Goal: Information Seeking & Learning: Learn about a topic

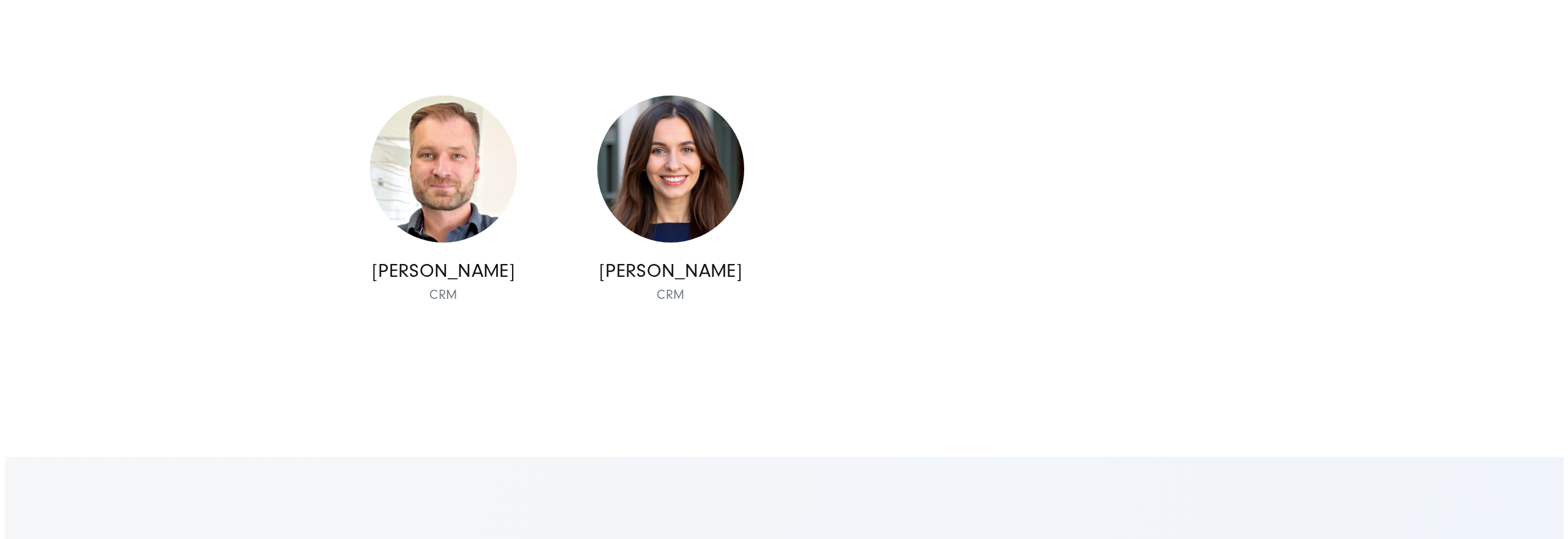
scroll to position [2131, 0]
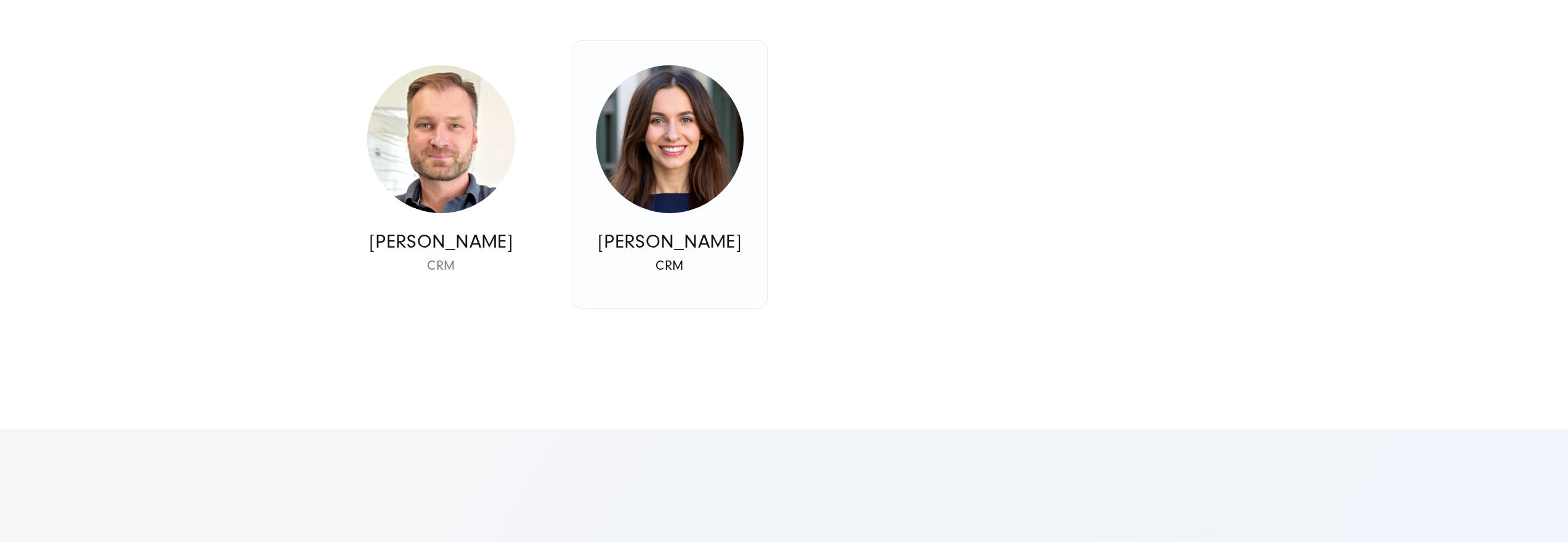
click at [628, 174] on img at bounding box center [670, 139] width 148 height 148
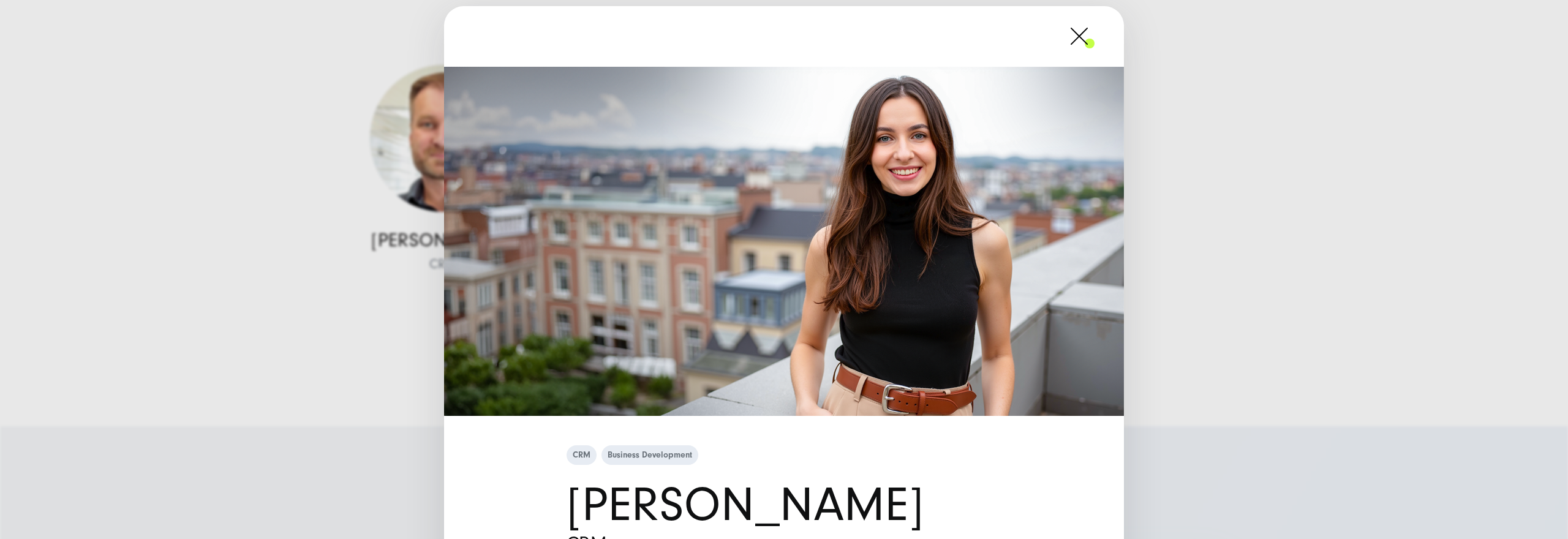
click at [373, 174] on div "CRM Business Development [PERSON_NAME] CRM" at bounding box center [784, 270] width 1568 height 539
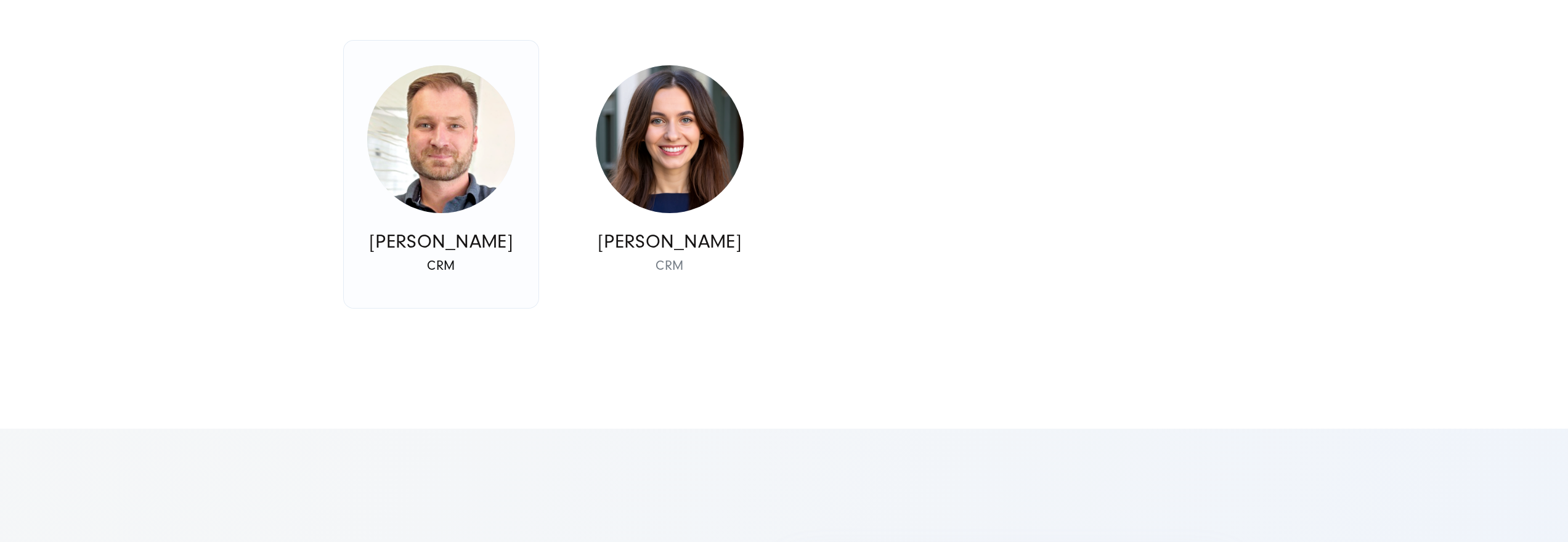
click at [398, 164] on img at bounding box center [441, 139] width 148 height 148
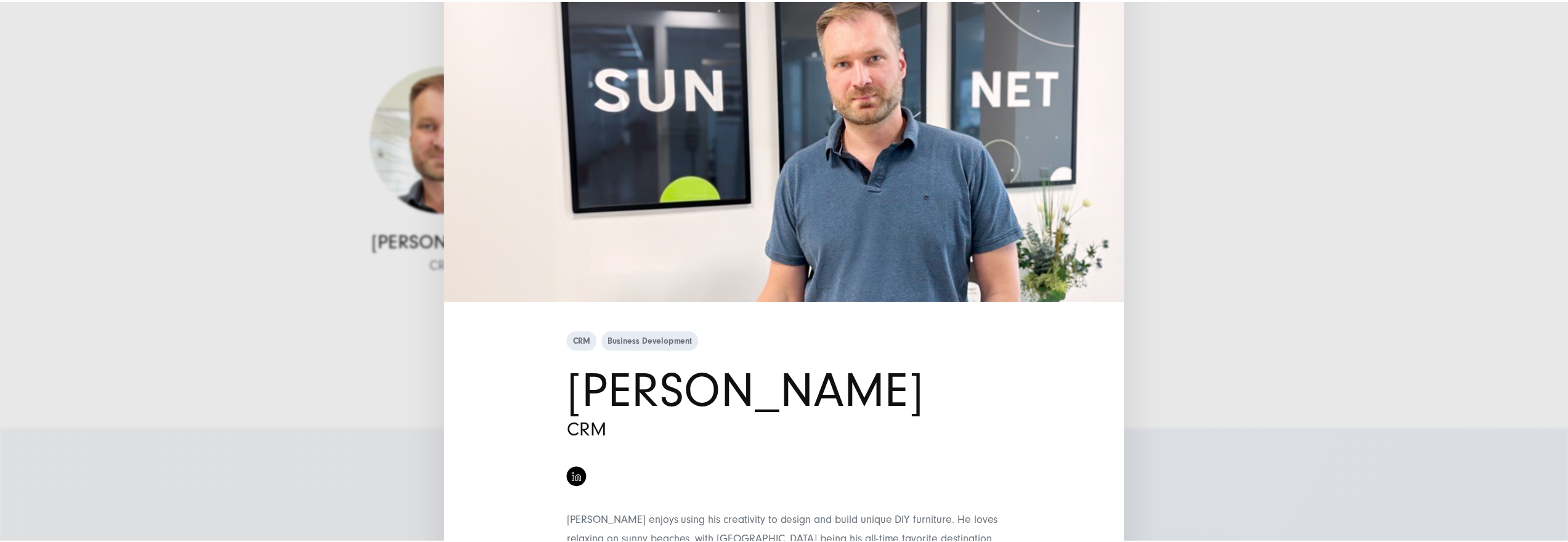
scroll to position [0, 0]
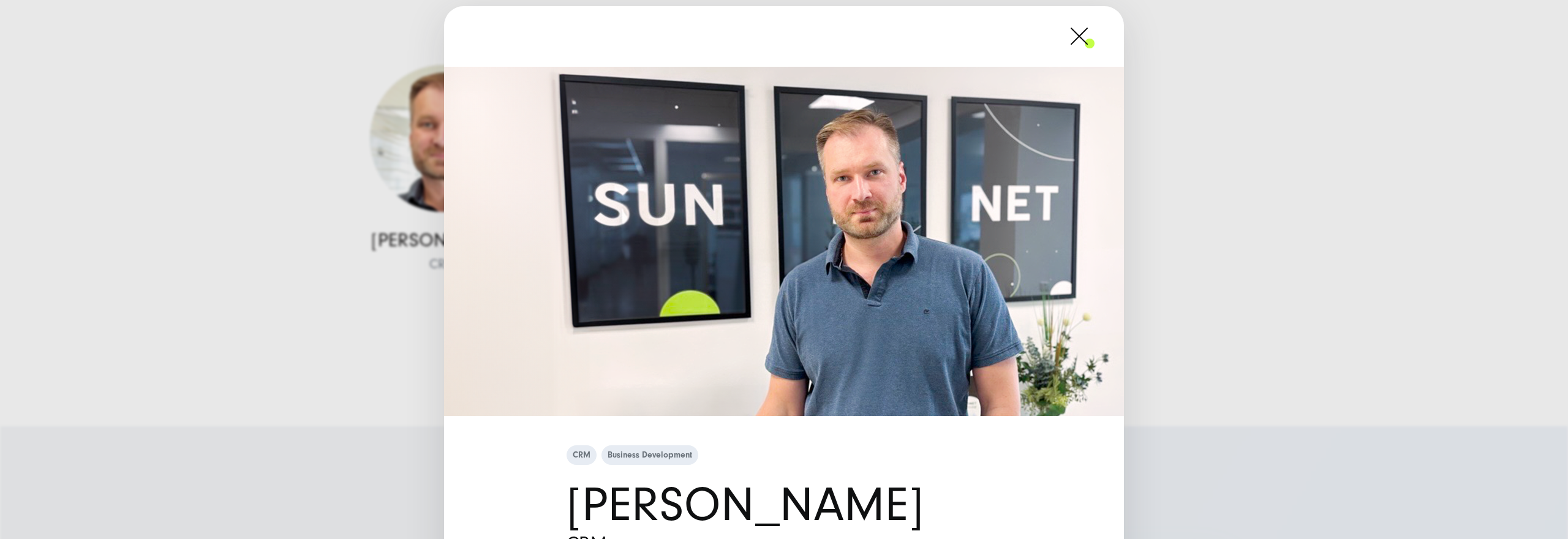
click at [290, 176] on div "CRM Business Development [PERSON_NAME] CRM" at bounding box center [784, 270] width 1568 height 539
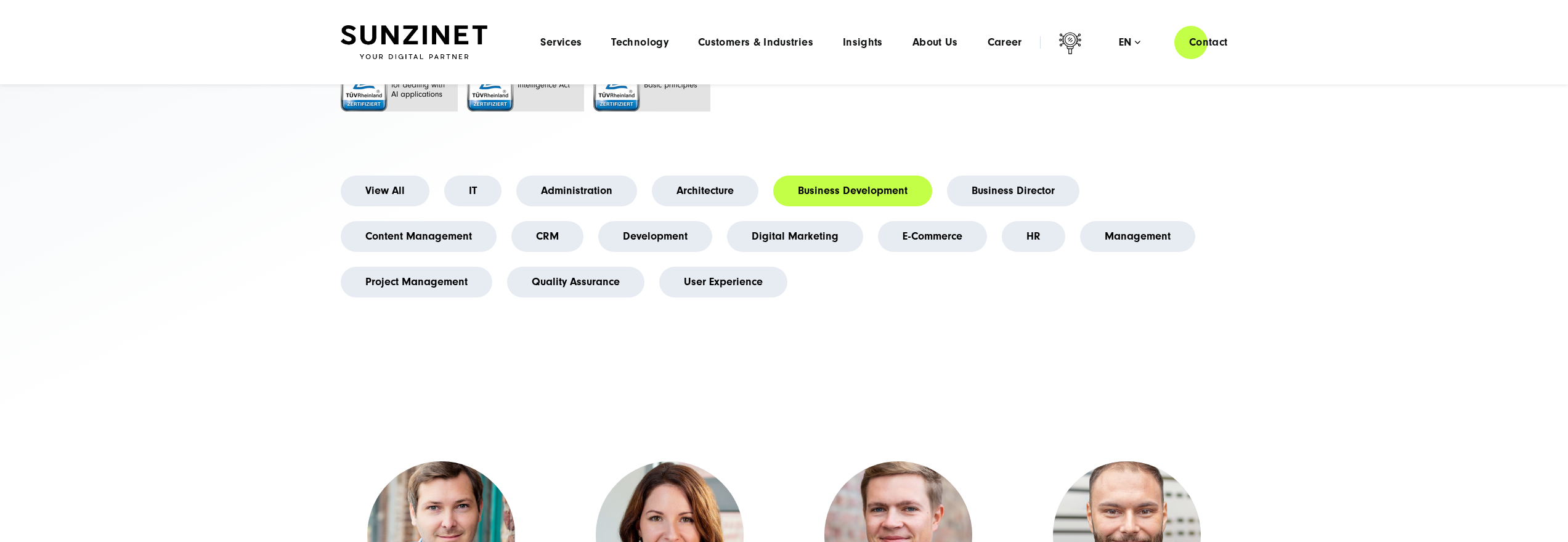
scroll to position [271, 0]
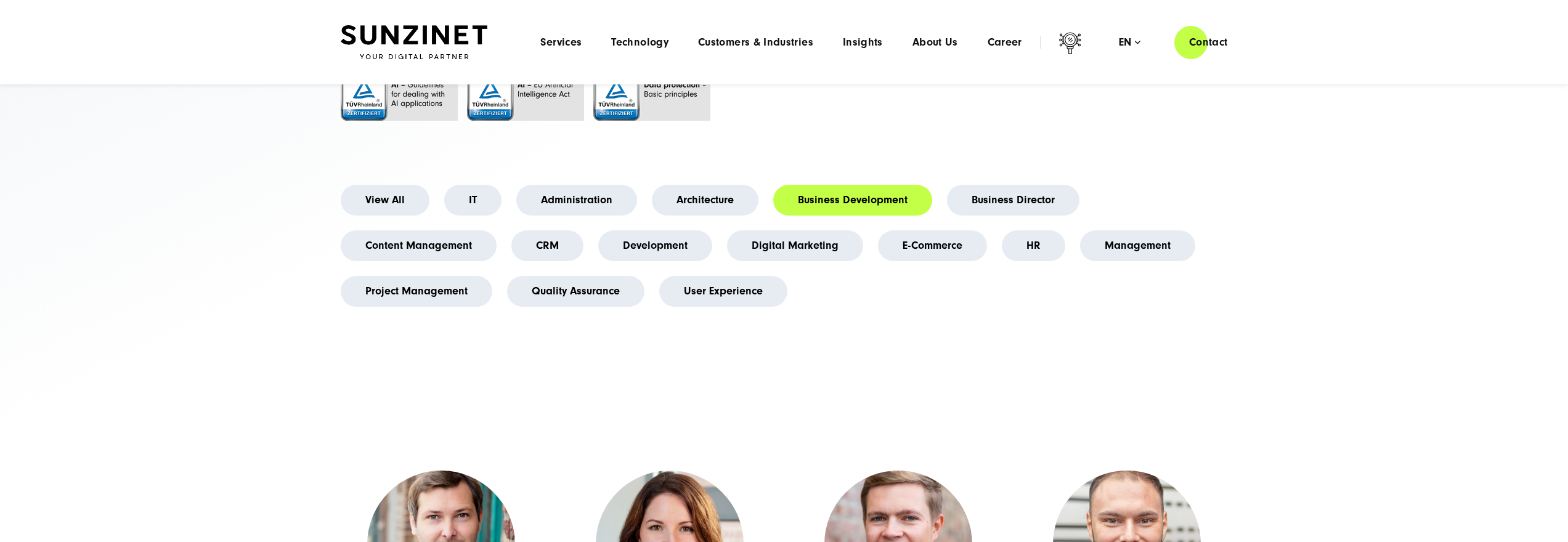
click at [636, 216] on li "Administration" at bounding box center [577, 200] width 136 height 46
click at [612, 215] on link "Administration" at bounding box center [576, 199] width 121 height 31
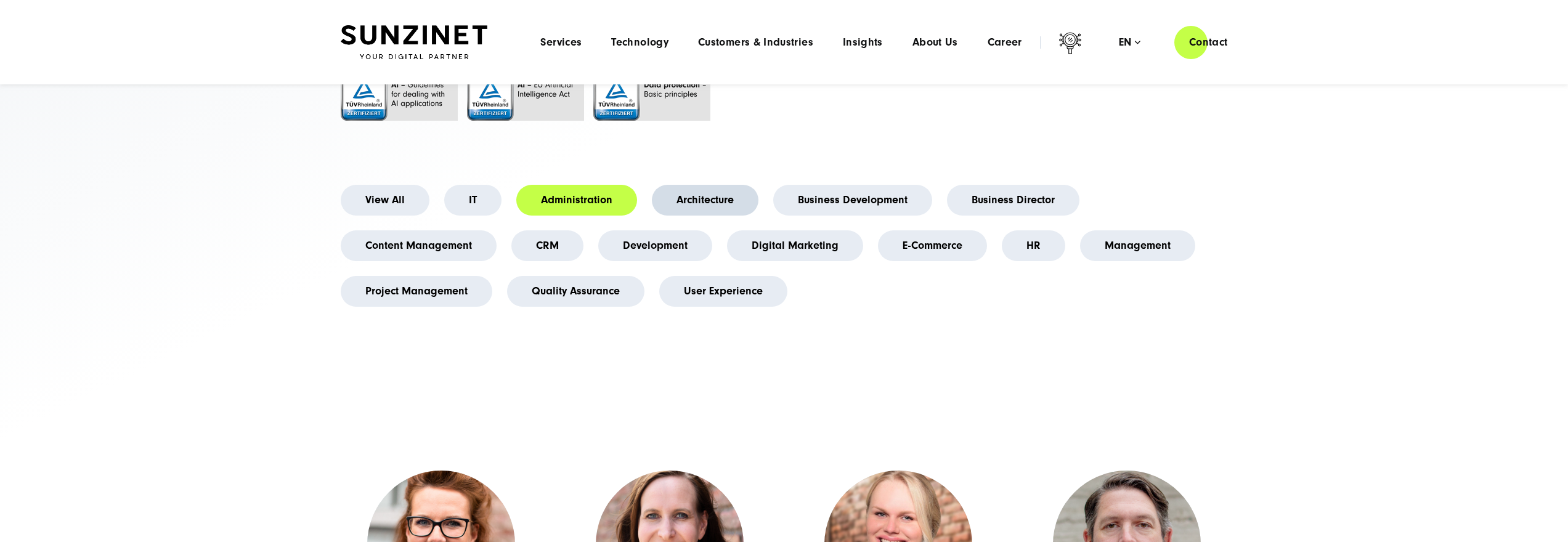
click at [677, 215] on link "Architecture" at bounding box center [705, 199] width 107 height 31
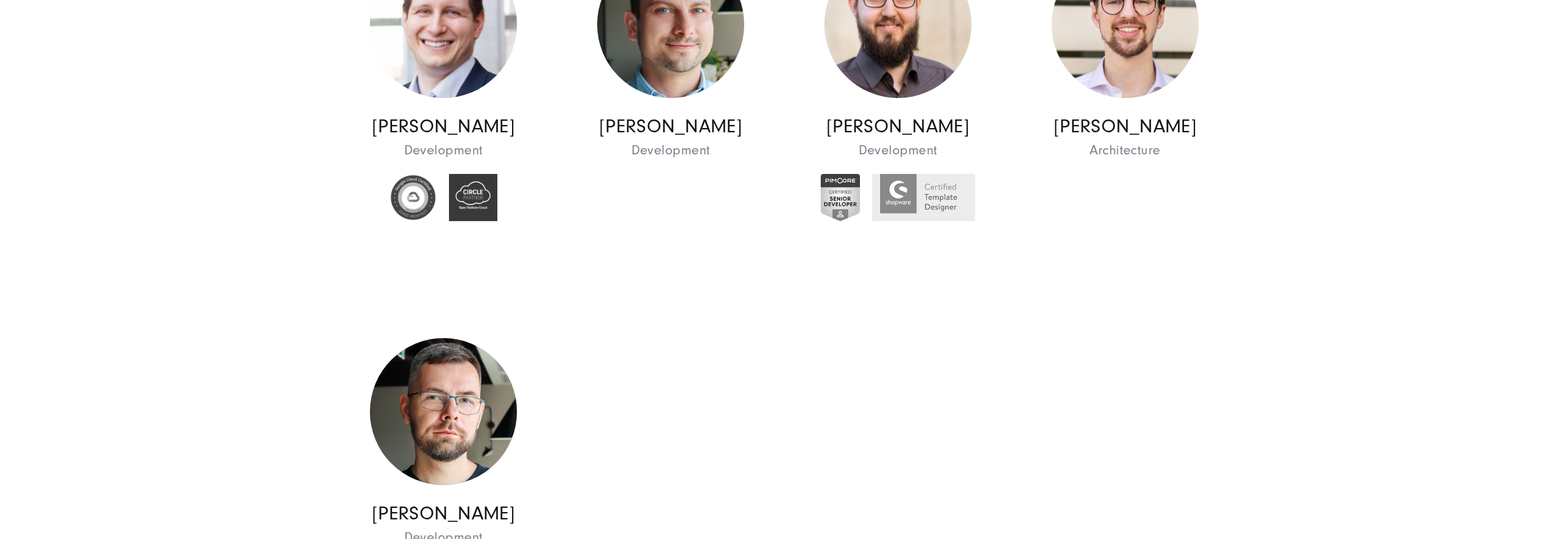
scroll to position [856, 0]
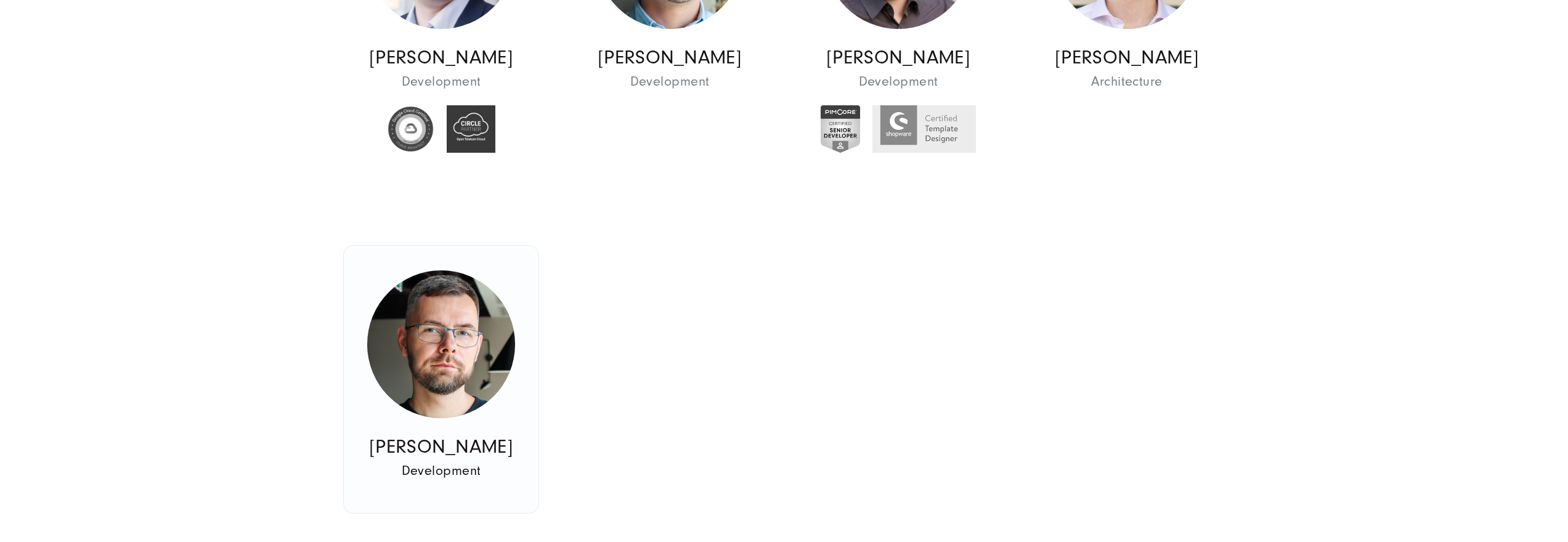
click at [508, 285] on link "[PERSON_NAME] Development Development Architecture" at bounding box center [441, 380] width 195 height 267
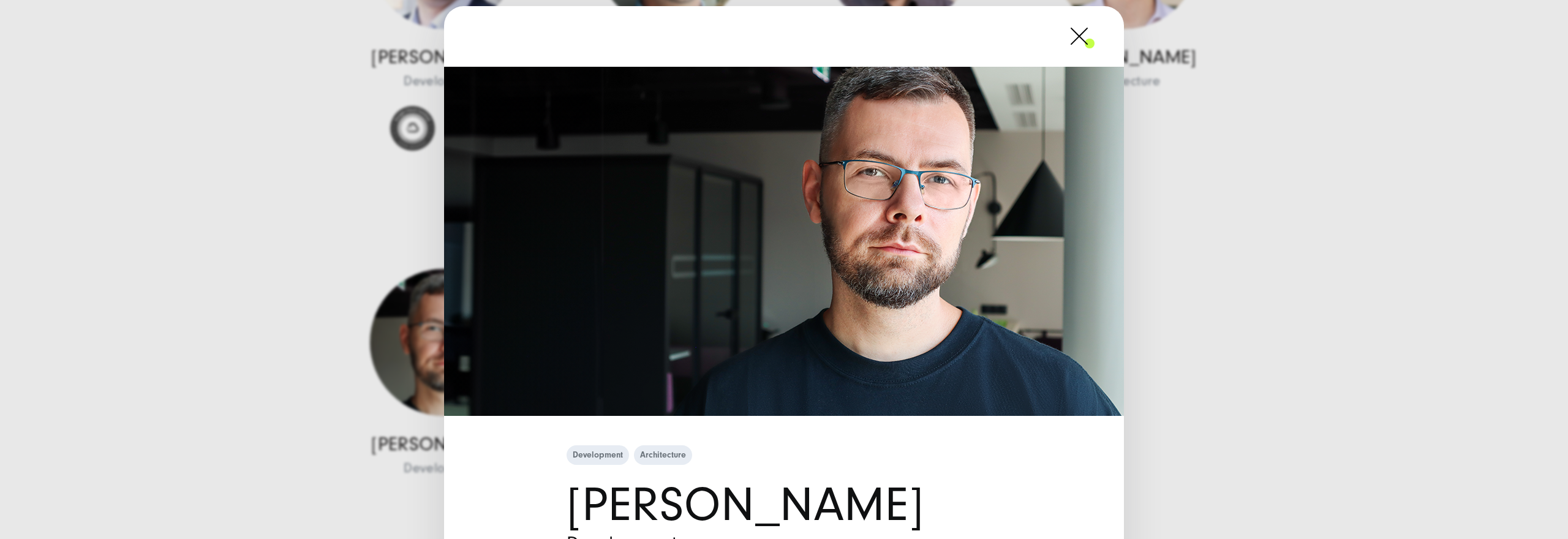
click at [367, 248] on div "Development Architecture [PERSON_NAME] Development" at bounding box center [784, 270] width 1568 height 539
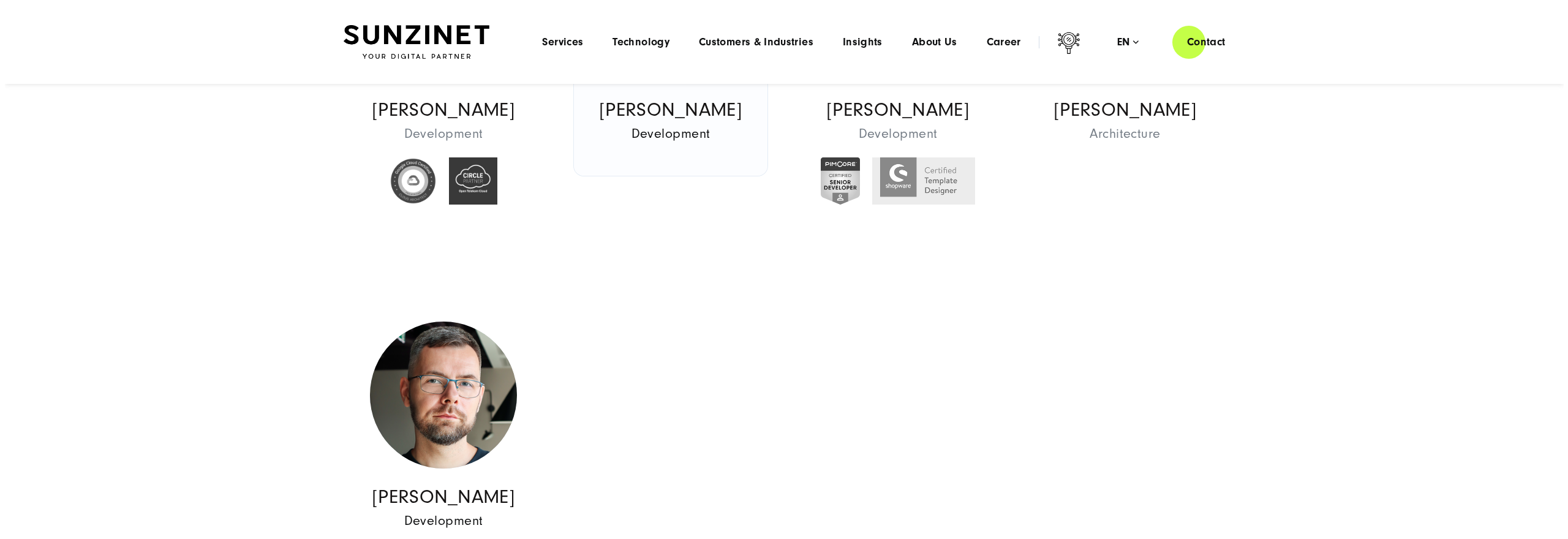
scroll to position [714, 0]
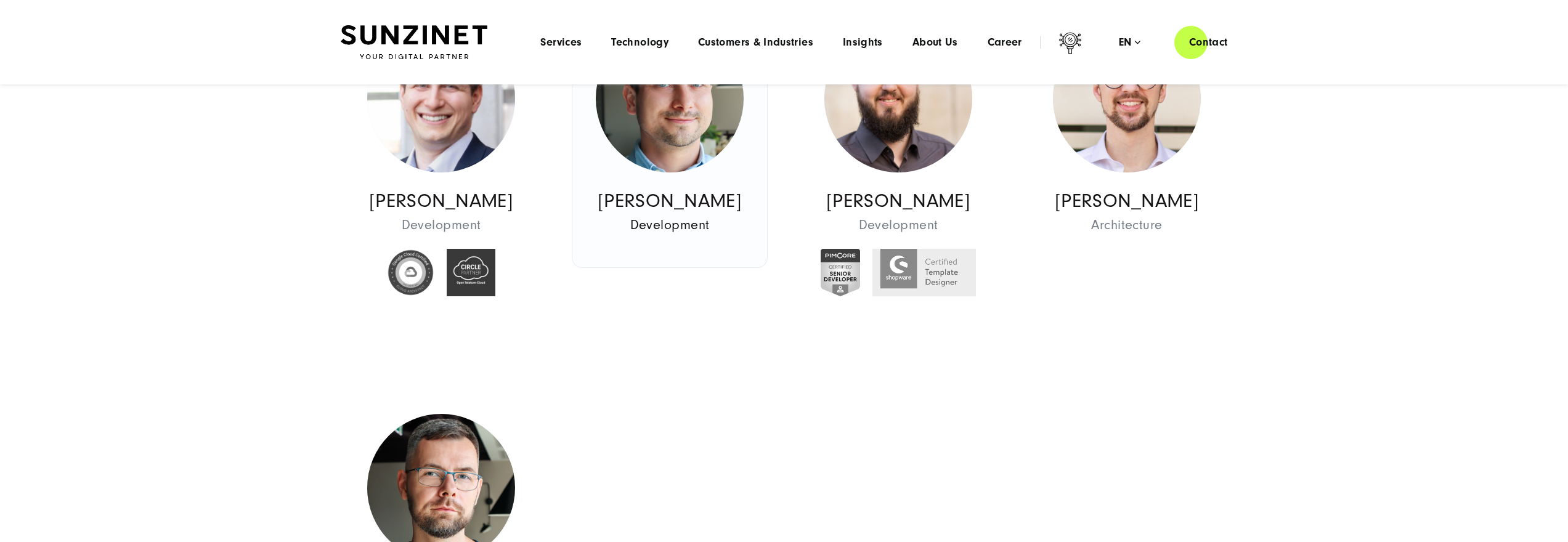
click at [691, 116] on img at bounding box center [670, 99] width 148 height 148
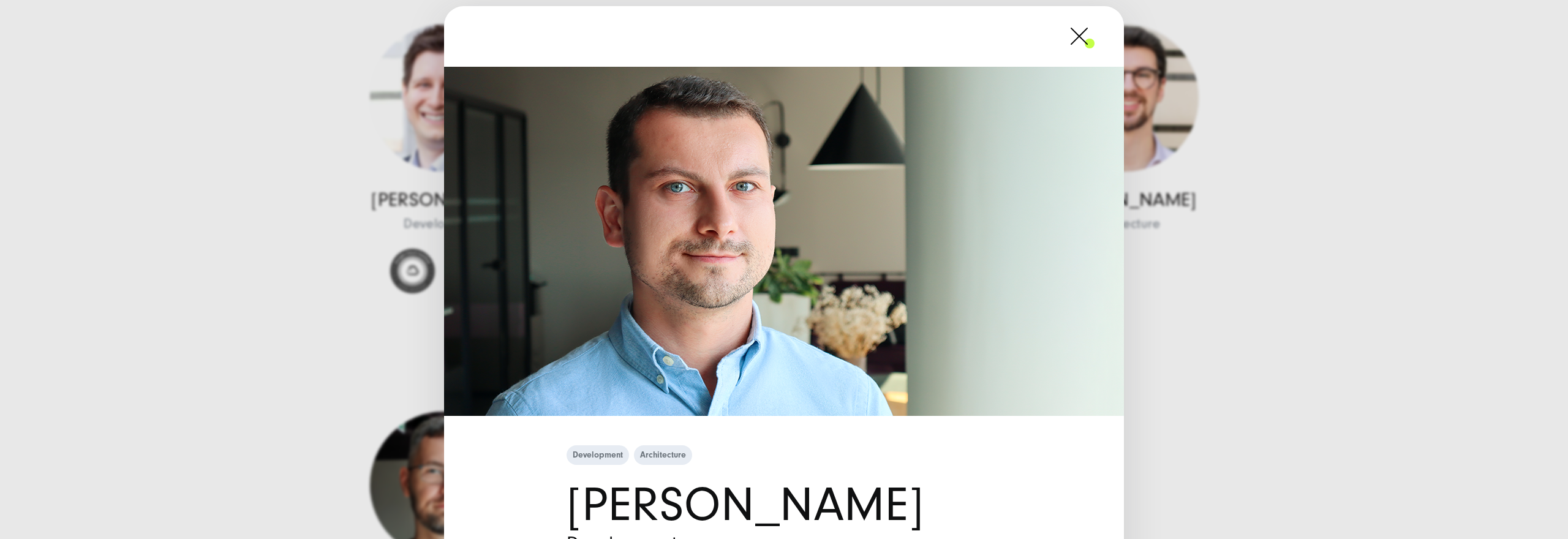
click at [365, 200] on div "Development Architecture [PERSON_NAME] Development" at bounding box center [784, 270] width 1568 height 539
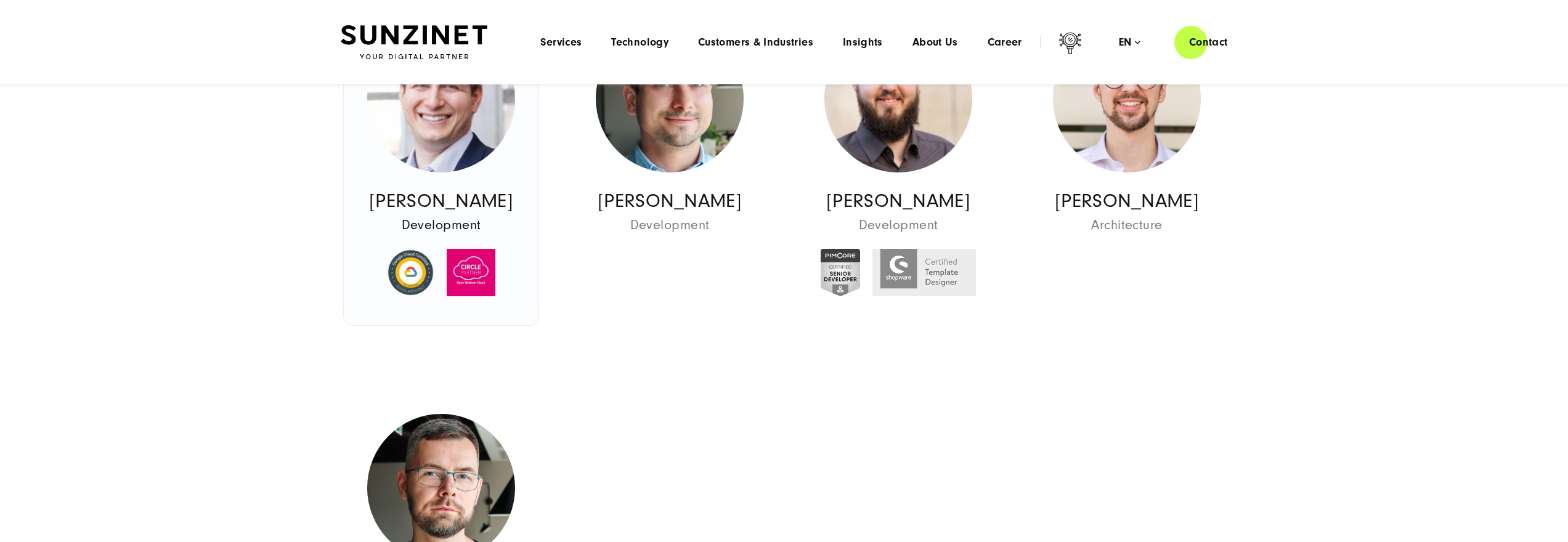
click at [464, 163] on img at bounding box center [441, 99] width 148 height 148
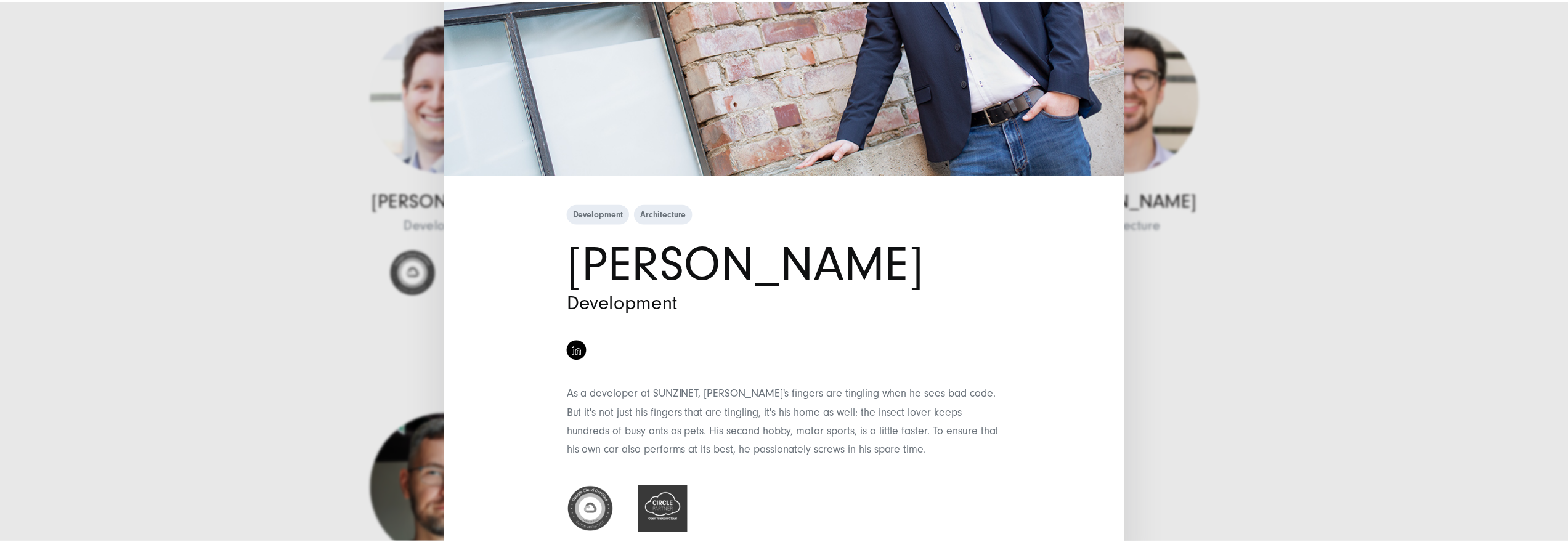
scroll to position [284, 0]
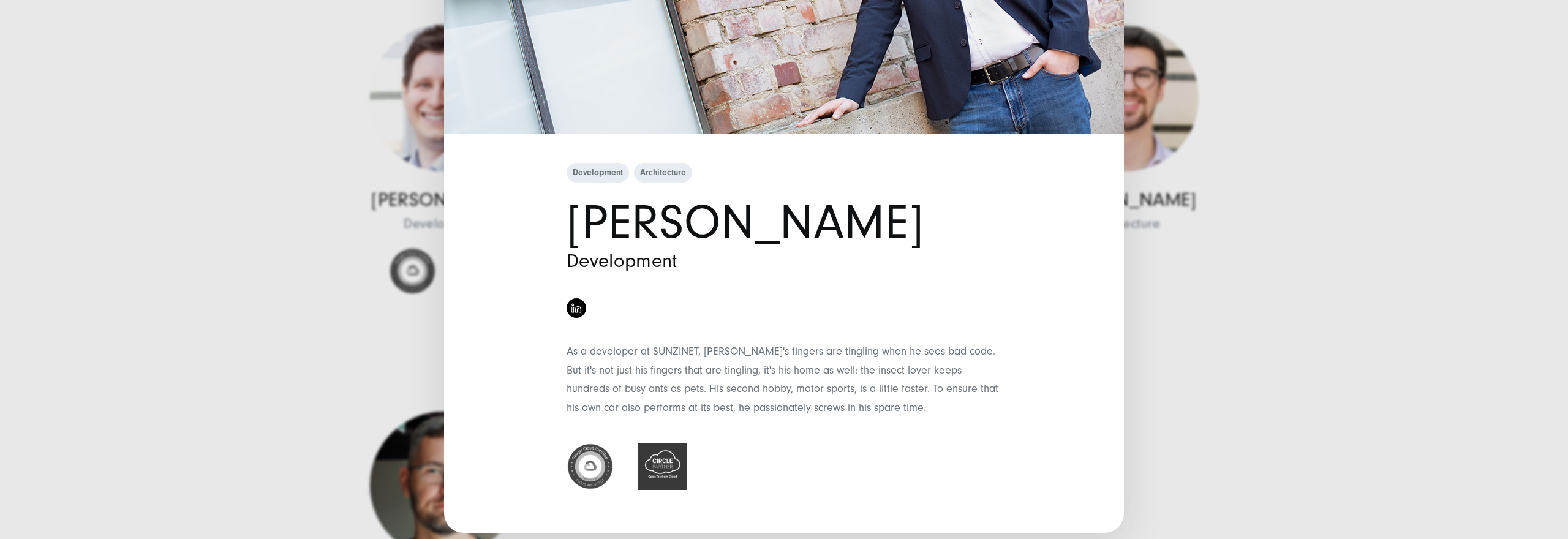
click at [278, 210] on div "Development Architecture [PERSON_NAME] Development" at bounding box center [784, 270] width 1568 height 539
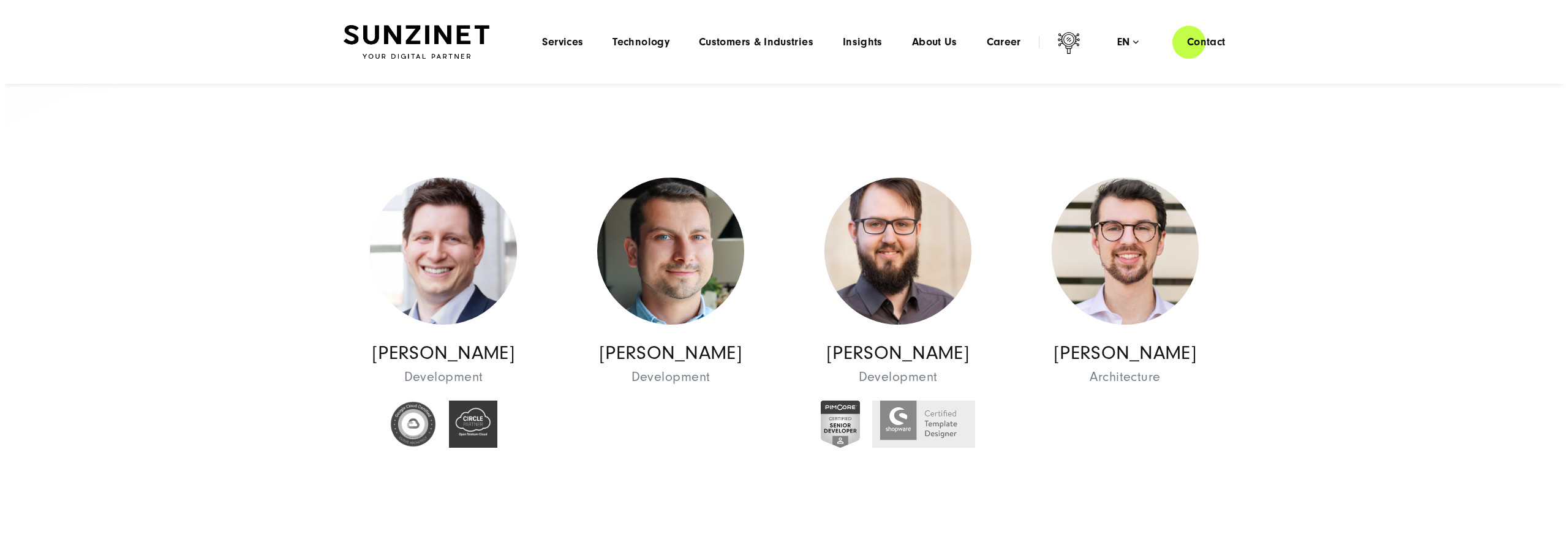
scroll to position [471, 0]
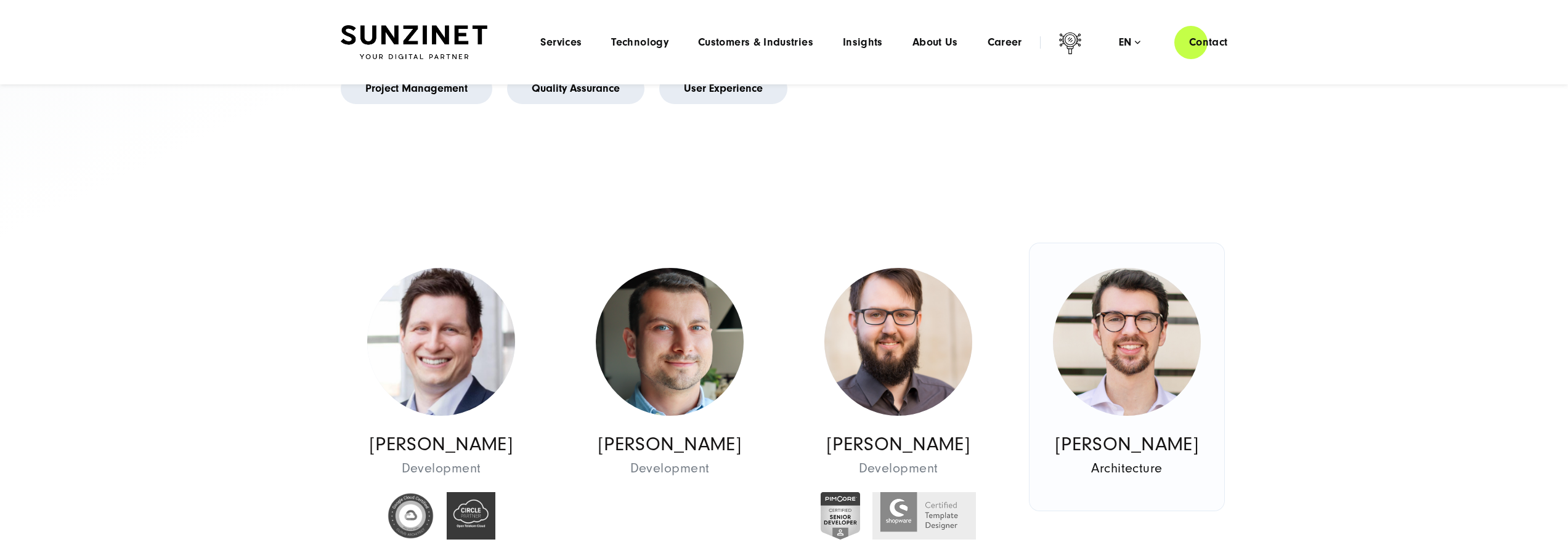
click at [1109, 336] on img at bounding box center [1127, 343] width 148 height 148
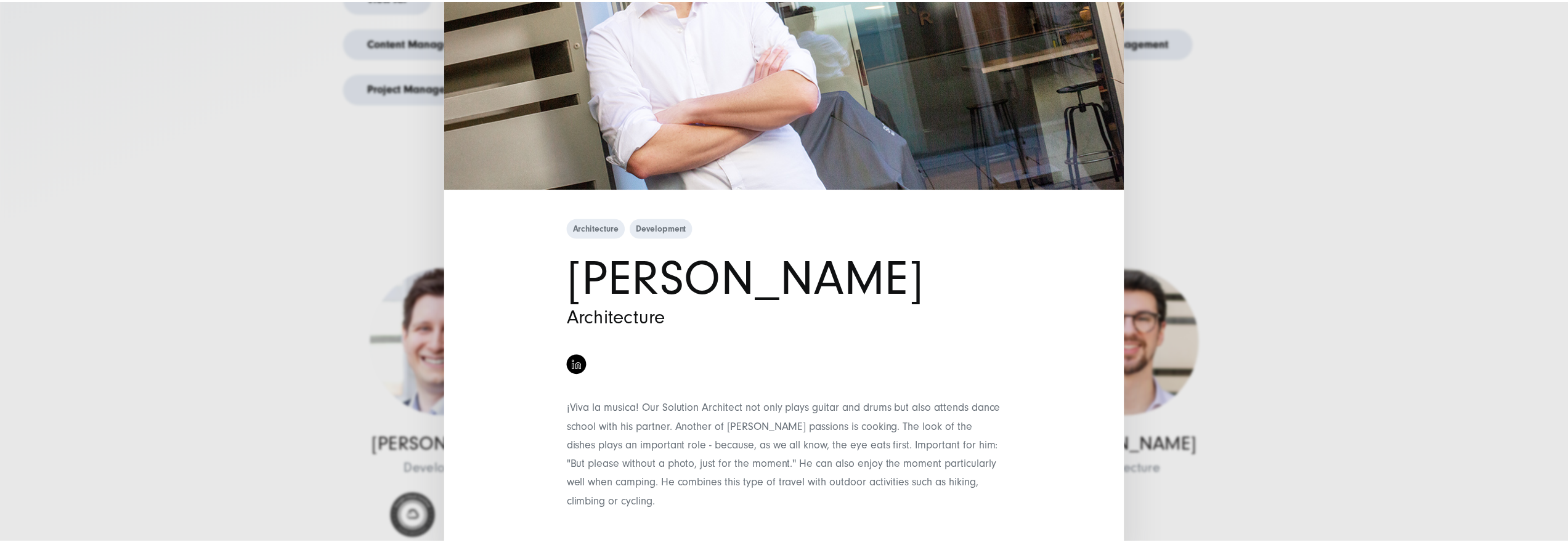
scroll to position [262, 0]
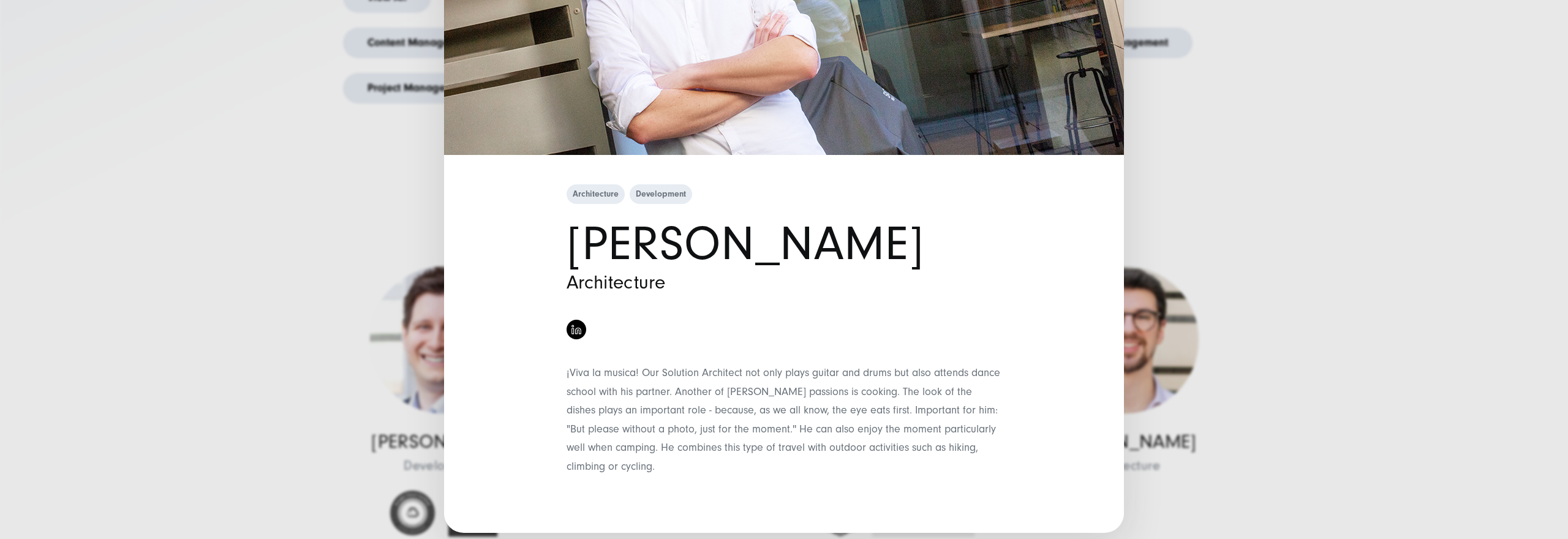
click at [254, 228] on div "Architecture Development [PERSON_NAME] Architecture" at bounding box center [784, 270] width 1568 height 539
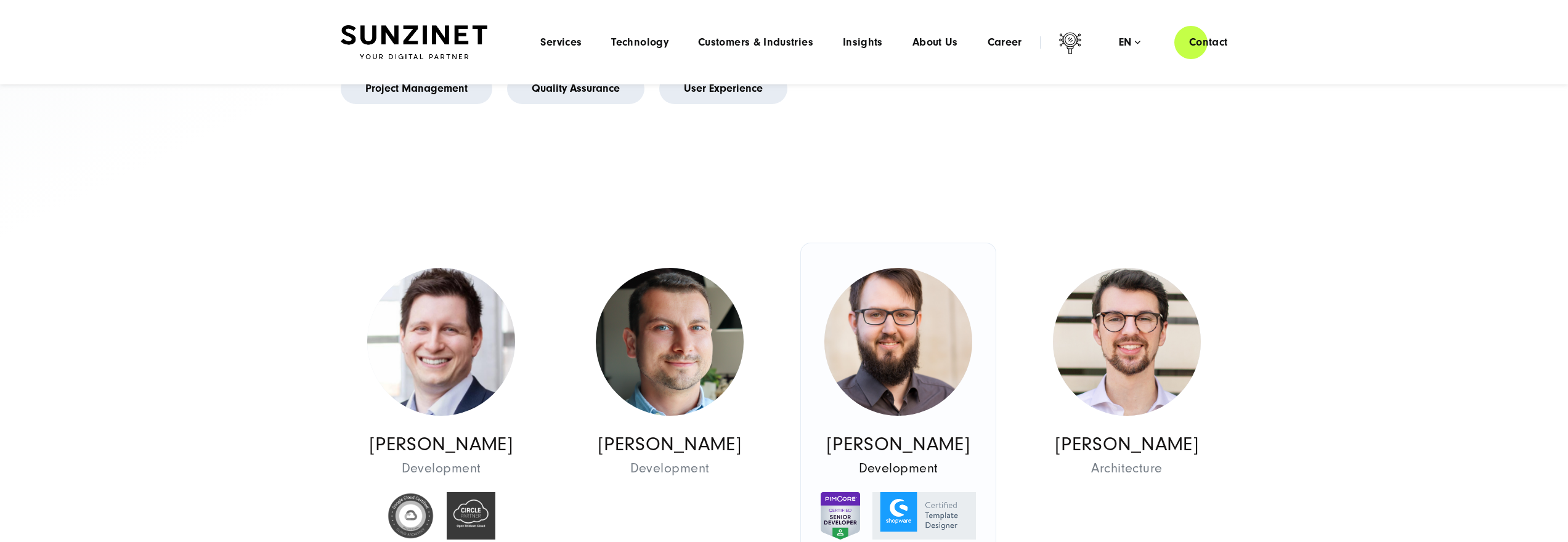
click at [887, 335] on img at bounding box center [898, 343] width 148 height 148
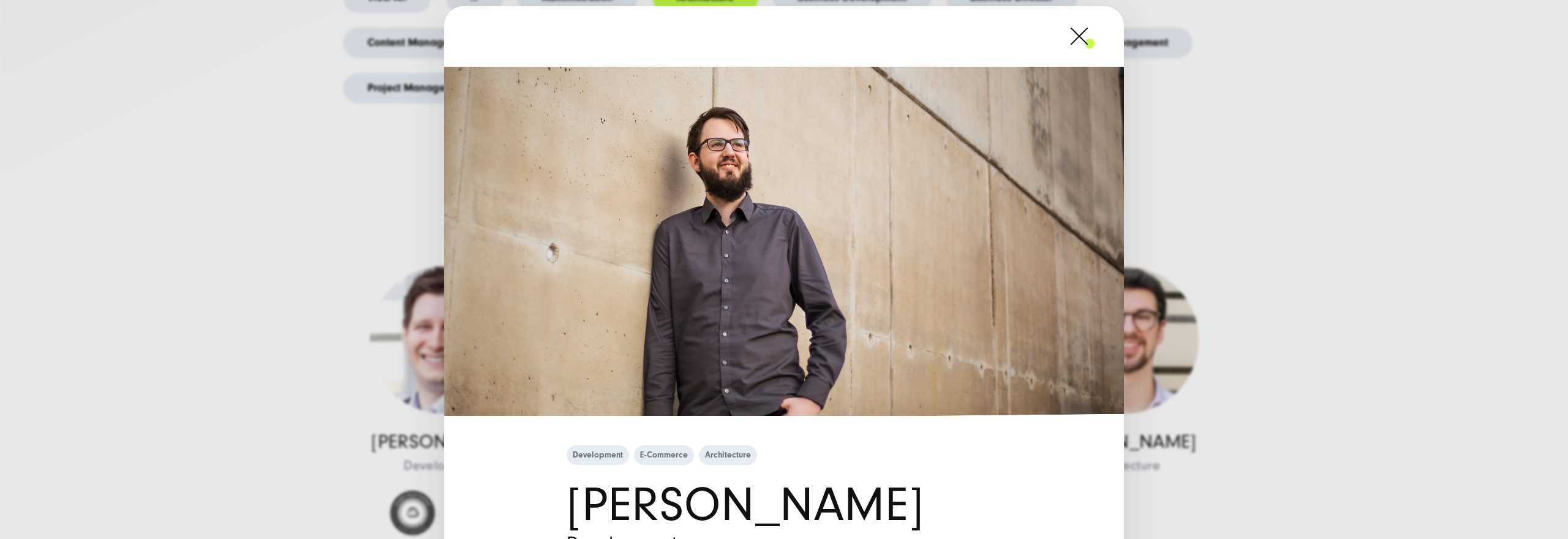
click at [320, 219] on div "Development E-Commerce Architecture [PERSON_NAME] Development" at bounding box center [784, 270] width 1568 height 539
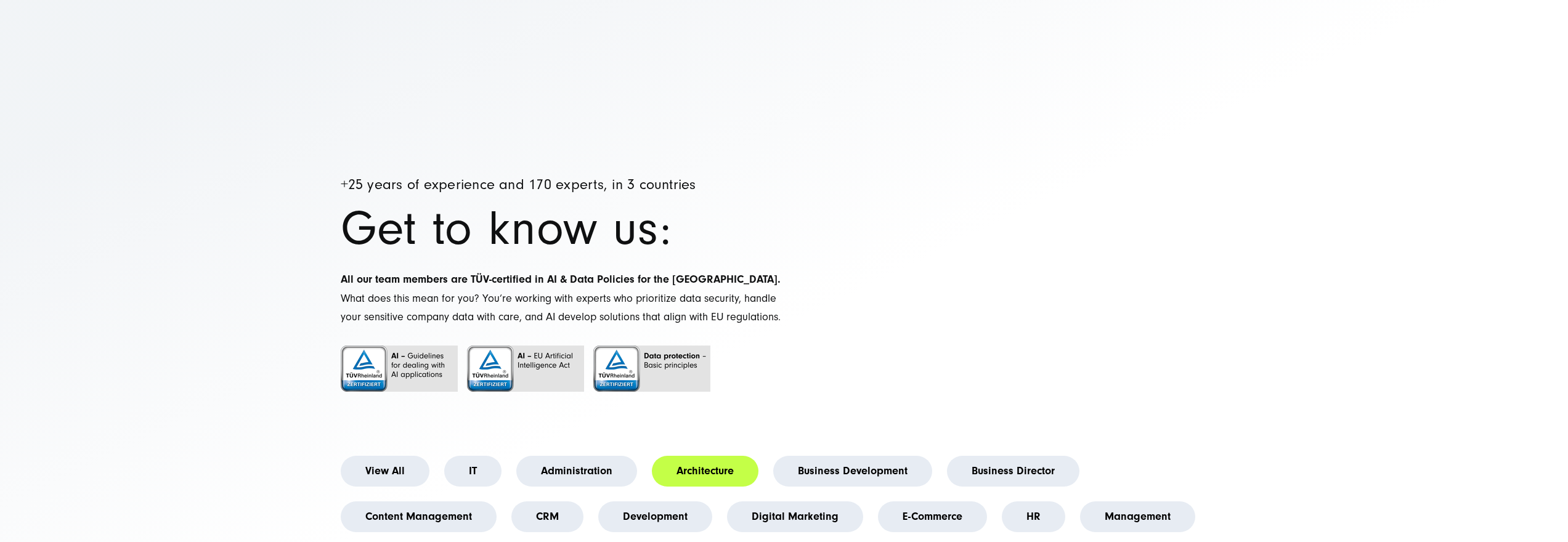
scroll to position [244, 0]
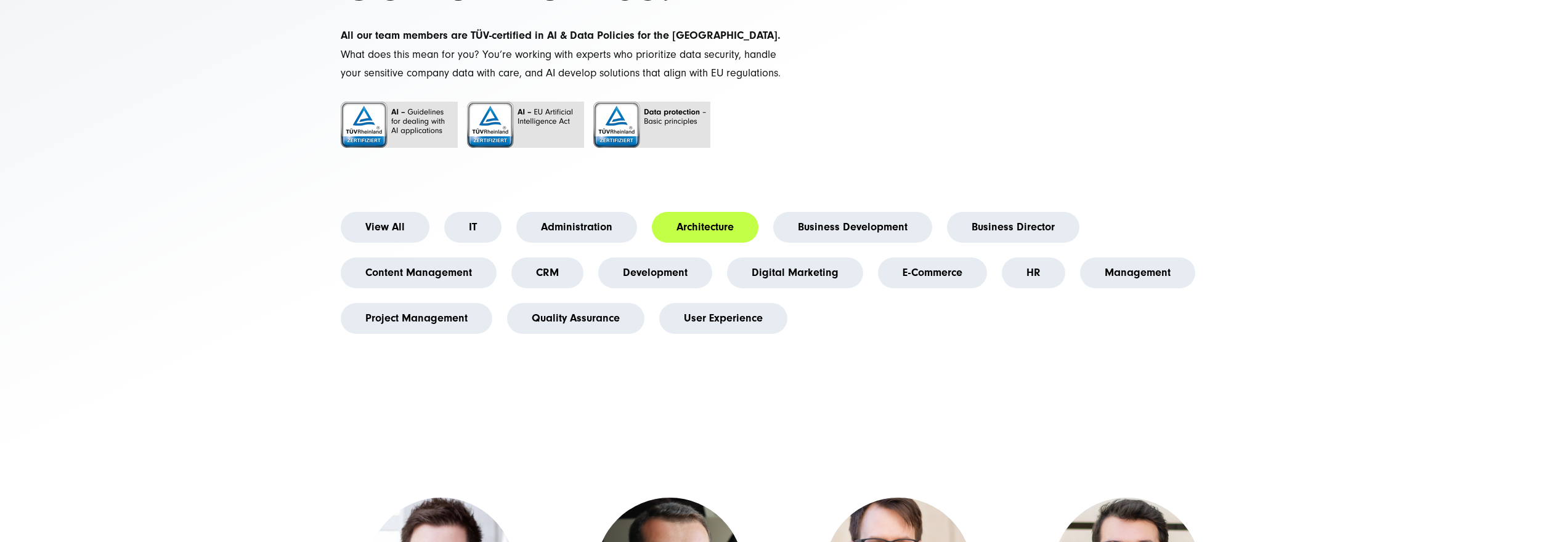
click at [989, 250] on li "Business Director" at bounding box center [1013, 228] width 147 height 46
click at [987, 243] on link "Business Director" at bounding box center [1013, 227] width 132 height 31
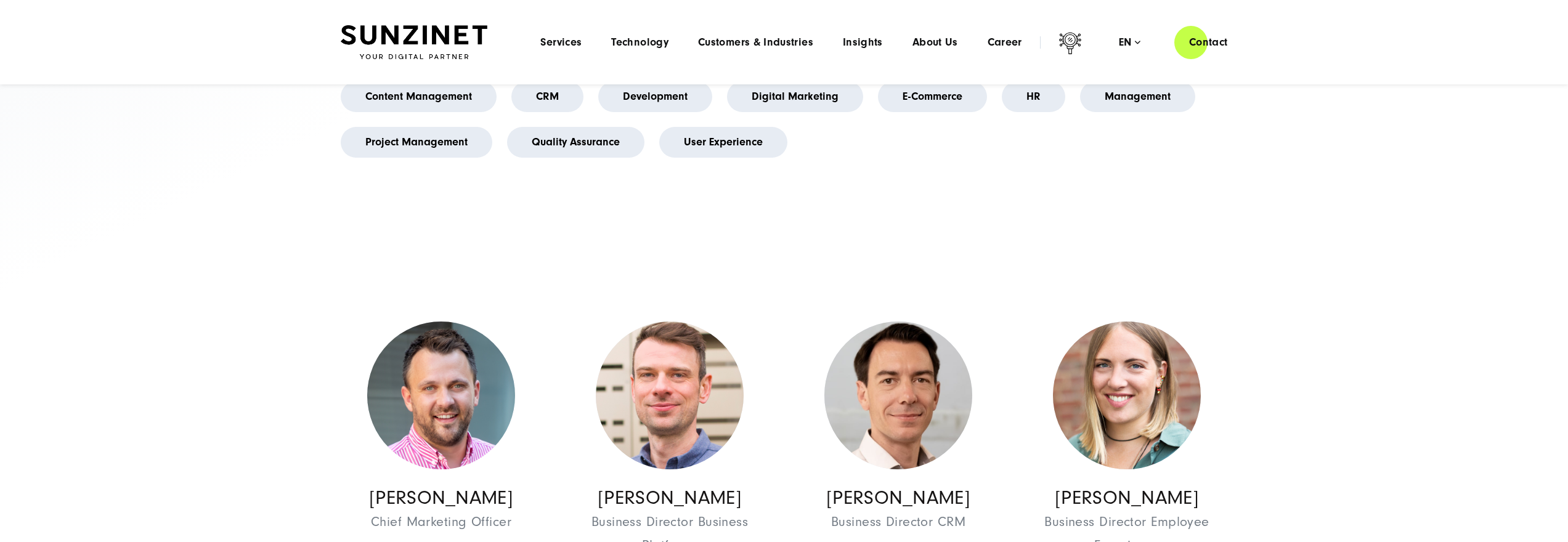
scroll to position [403, 0]
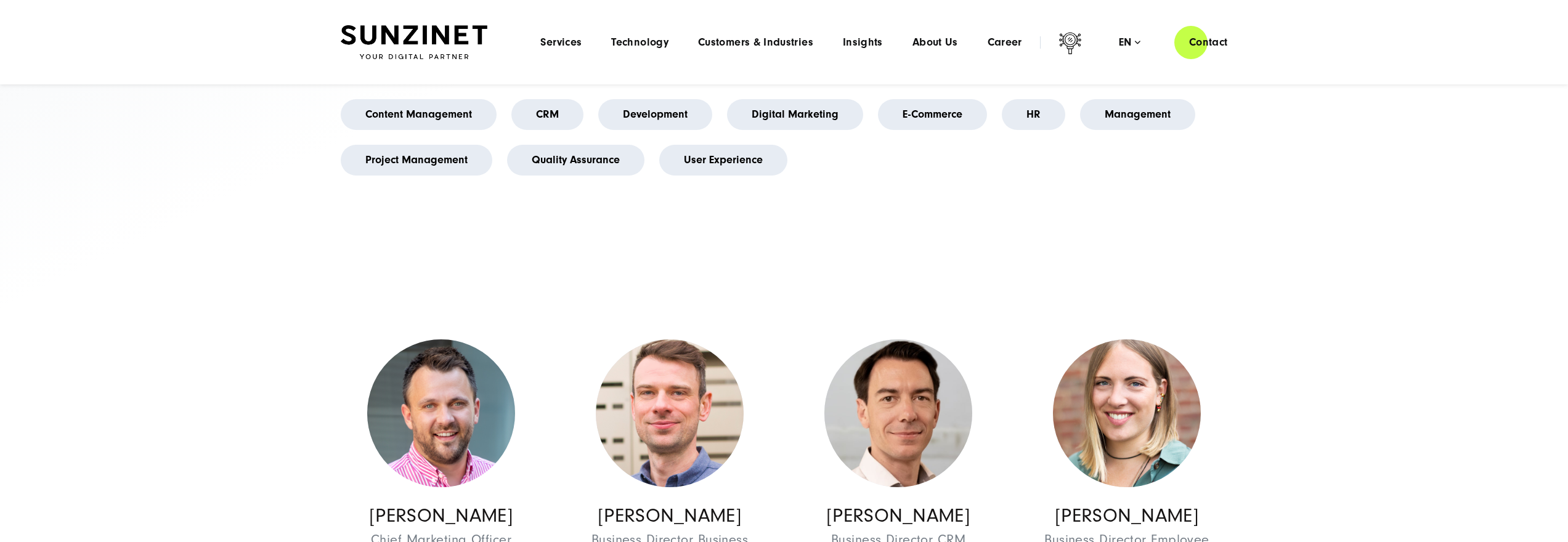
click at [997, 136] on li "HR" at bounding box center [1033, 115] width 79 height 46
click at [1011, 130] on link "HR" at bounding box center [1033, 114] width 64 height 31
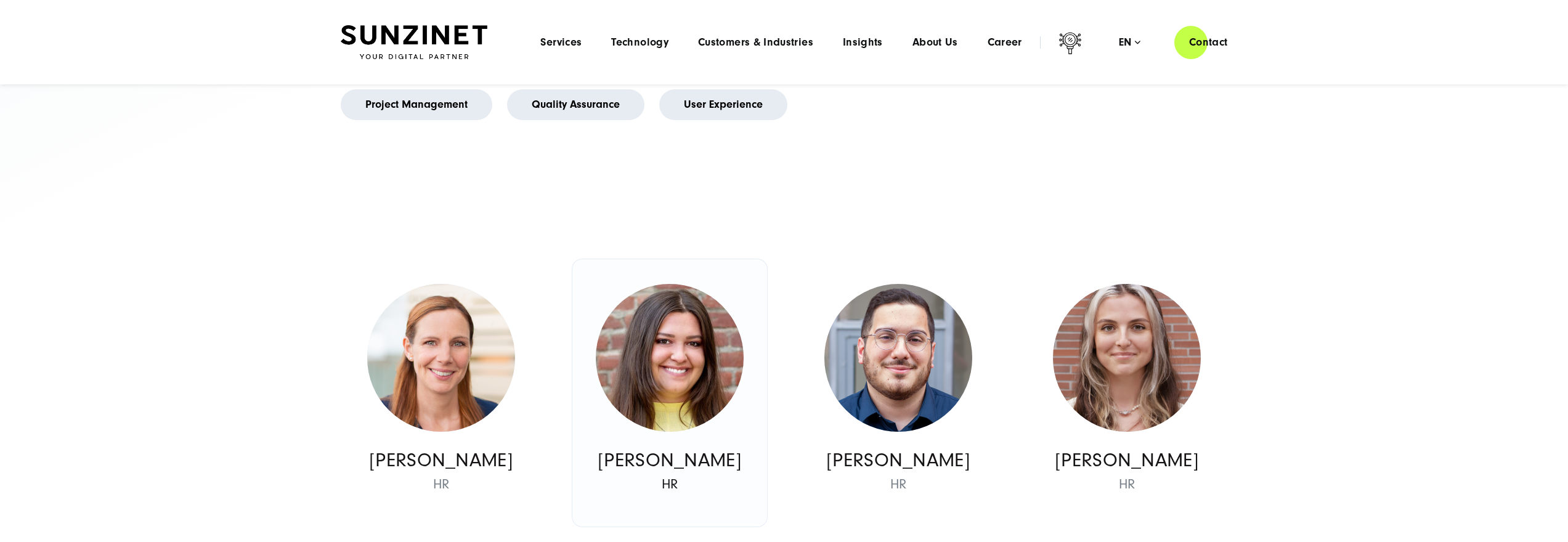
scroll to position [516, 0]
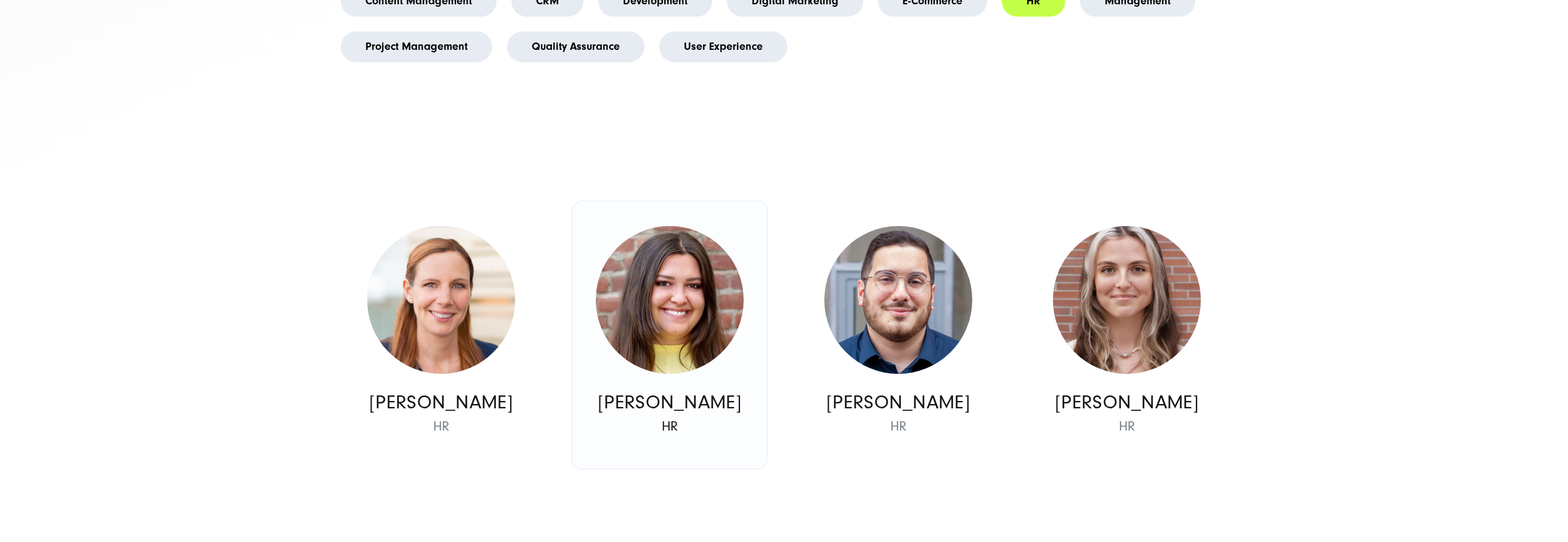
click at [679, 281] on img at bounding box center [670, 300] width 148 height 148
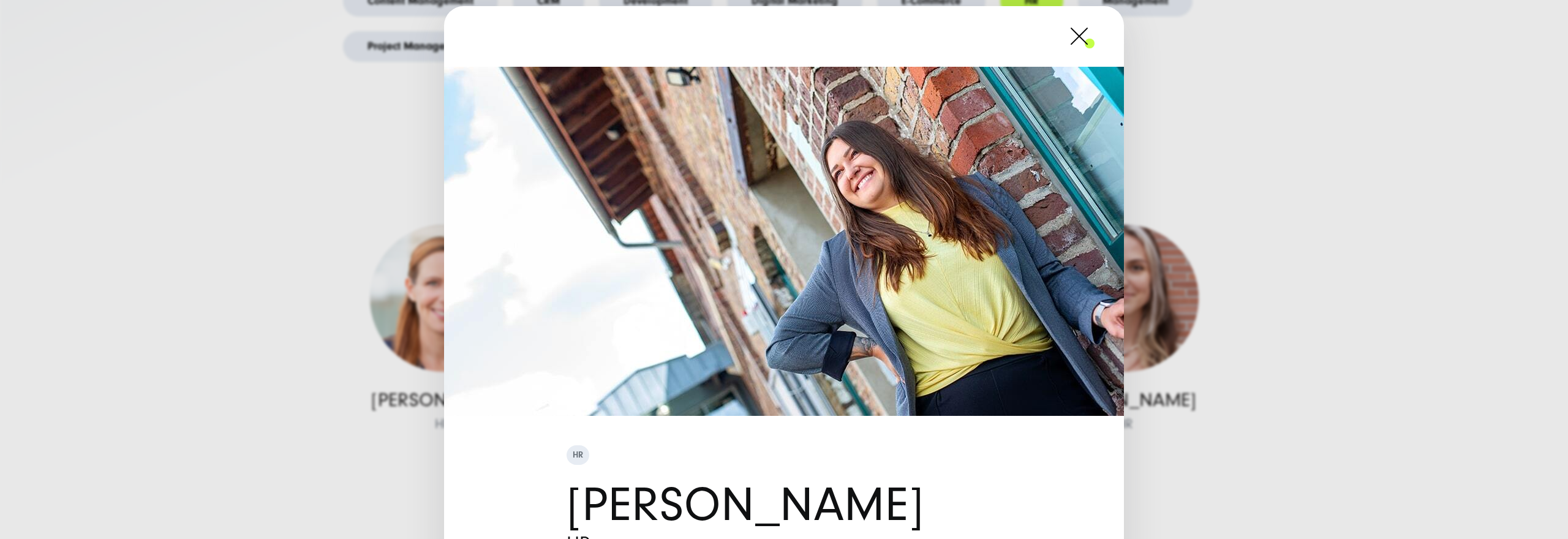
click at [387, 208] on div "HR [PERSON_NAME] HR" at bounding box center [784, 270] width 1568 height 539
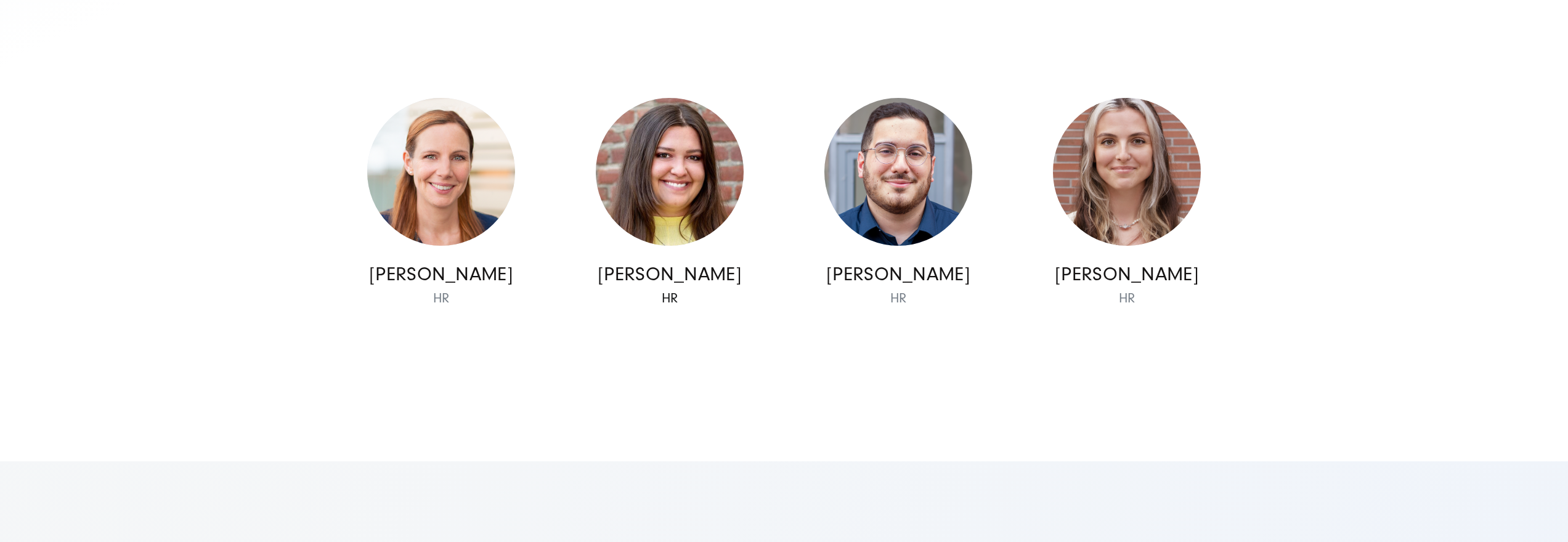
scroll to position [973, 0]
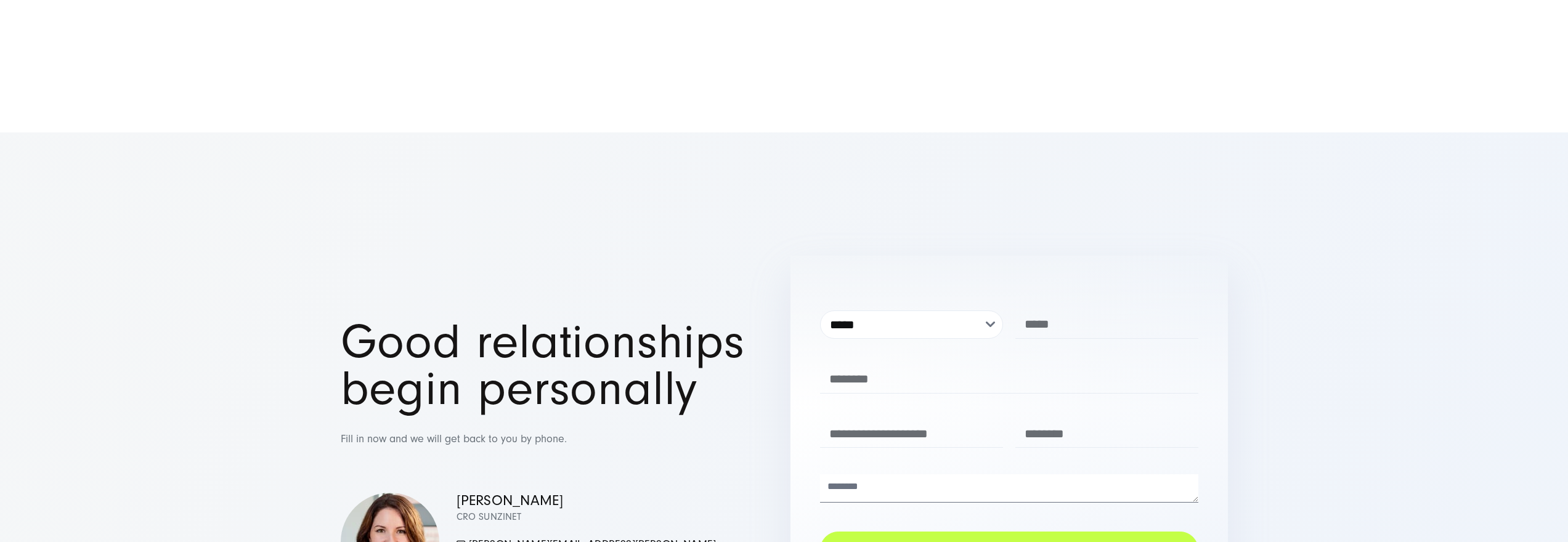
click at [595, 538] on div "[PERSON_NAME] CRO SUNZINET [PERSON_NAME][EMAIL_ADDRESS][PERSON_NAME][DOMAIN_NAM…" at bounding box center [559, 542] width 438 height 102
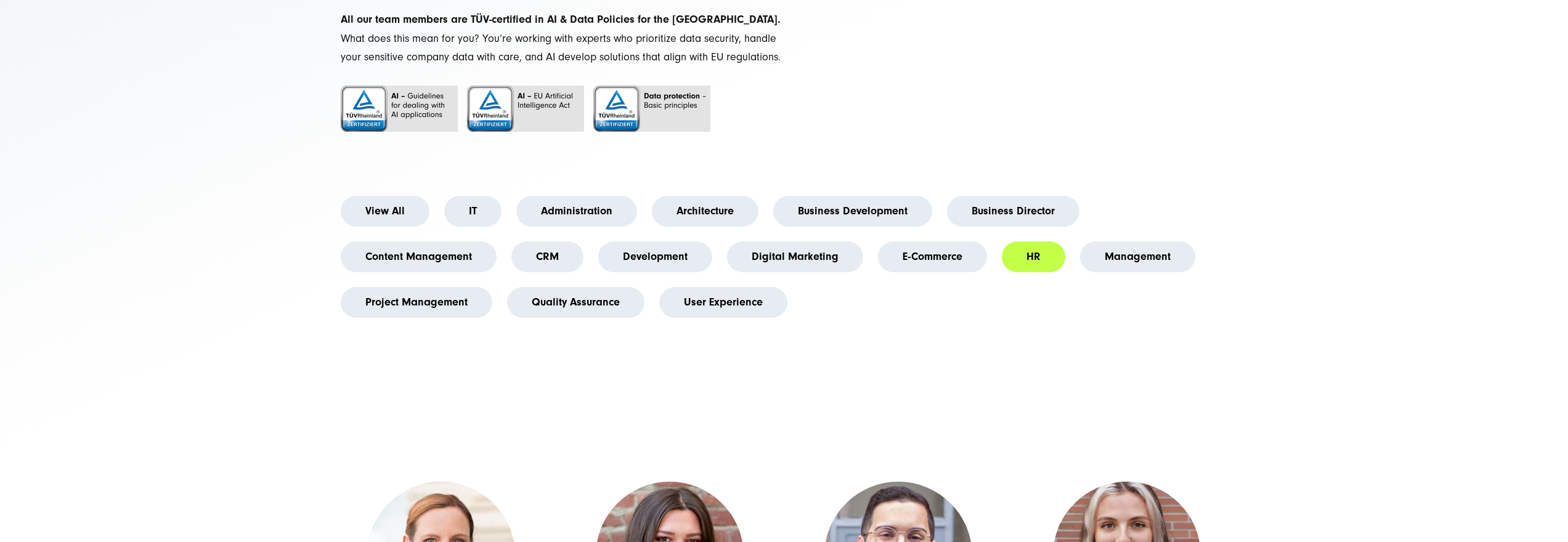
scroll to position [414, 0]
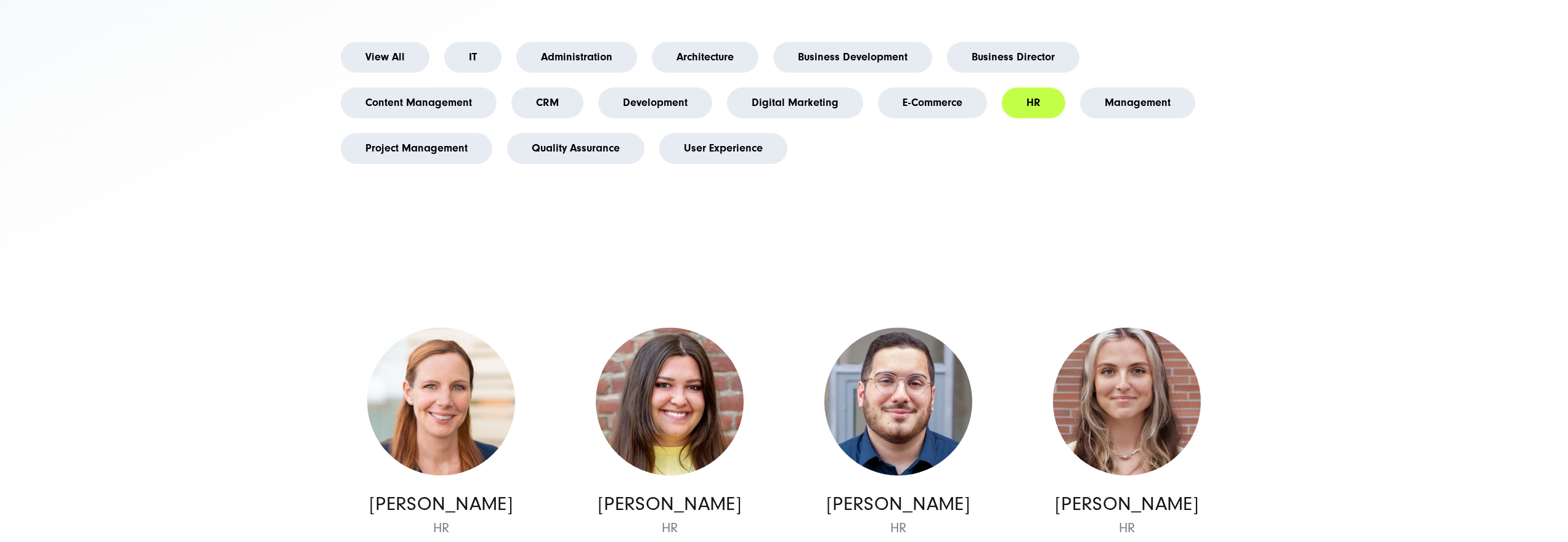
click at [735, 171] on li "User Experience" at bounding box center [724, 148] width 143 height 46
click at [591, 164] on link "Quality Assurance" at bounding box center [576, 148] width 138 height 31
click at [571, 164] on link "Quality Assurance" at bounding box center [576, 148] width 138 height 31
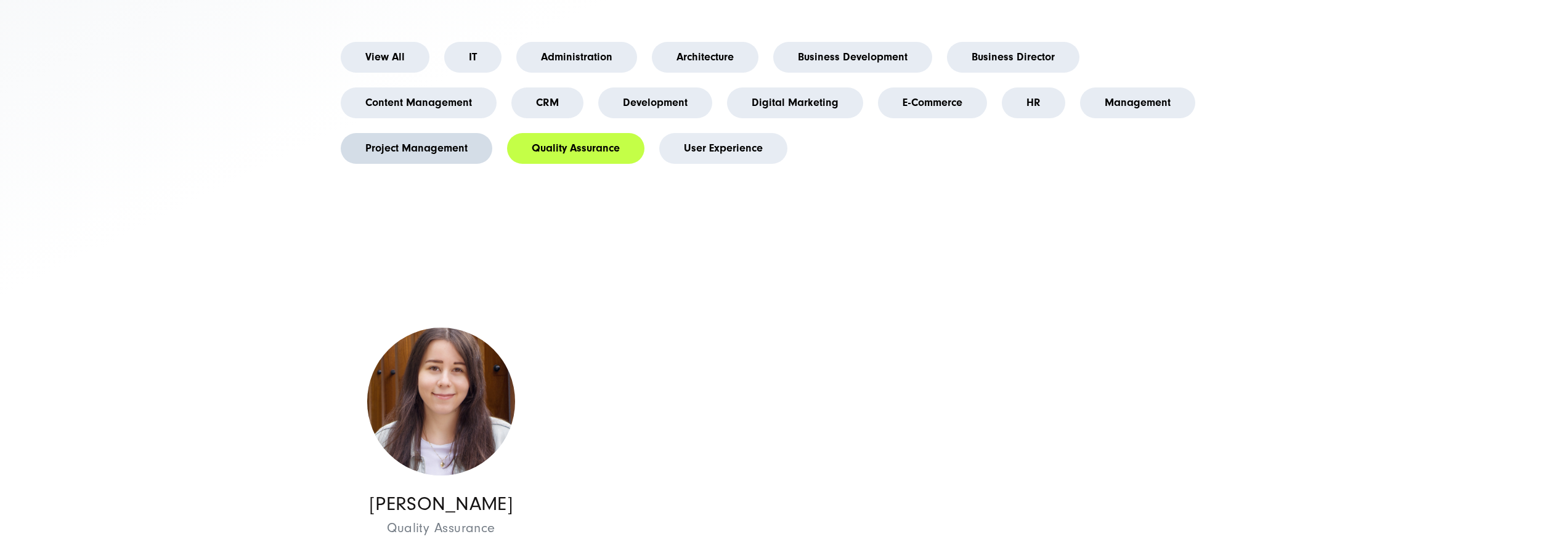
click at [475, 164] on link "Project Management" at bounding box center [416, 148] width 152 height 31
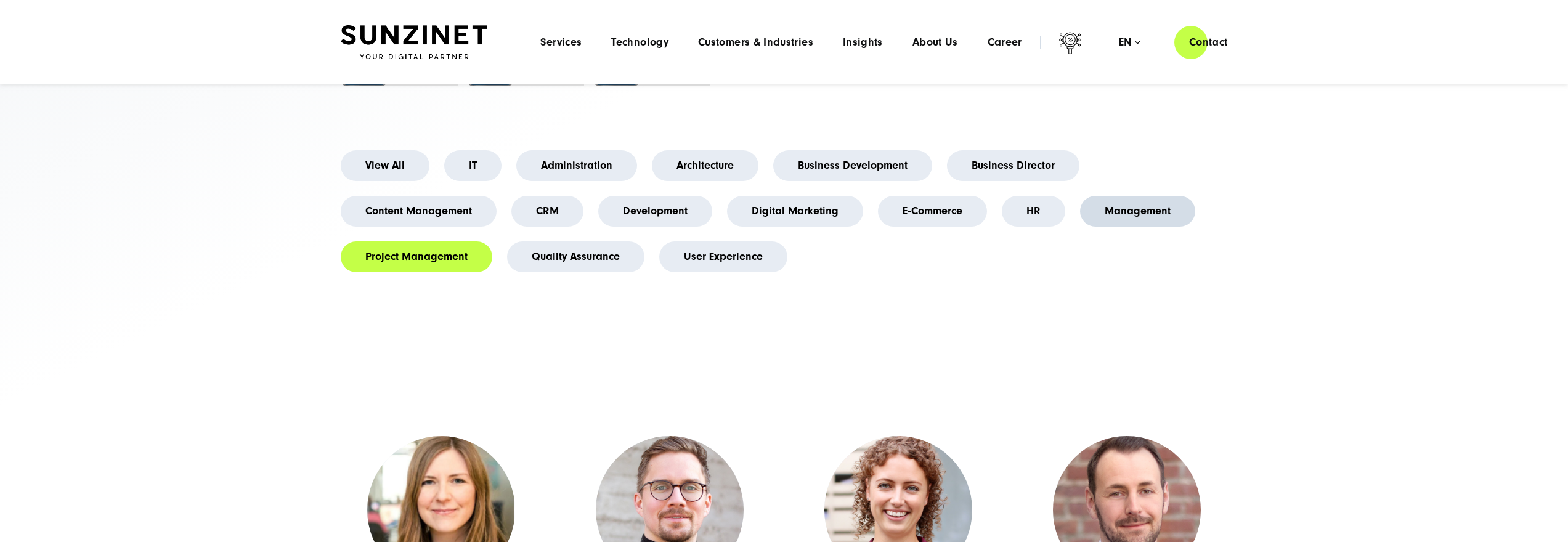
click at [1107, 227] on link "Management" at bounding box center [1137, 211] width 116 height 31
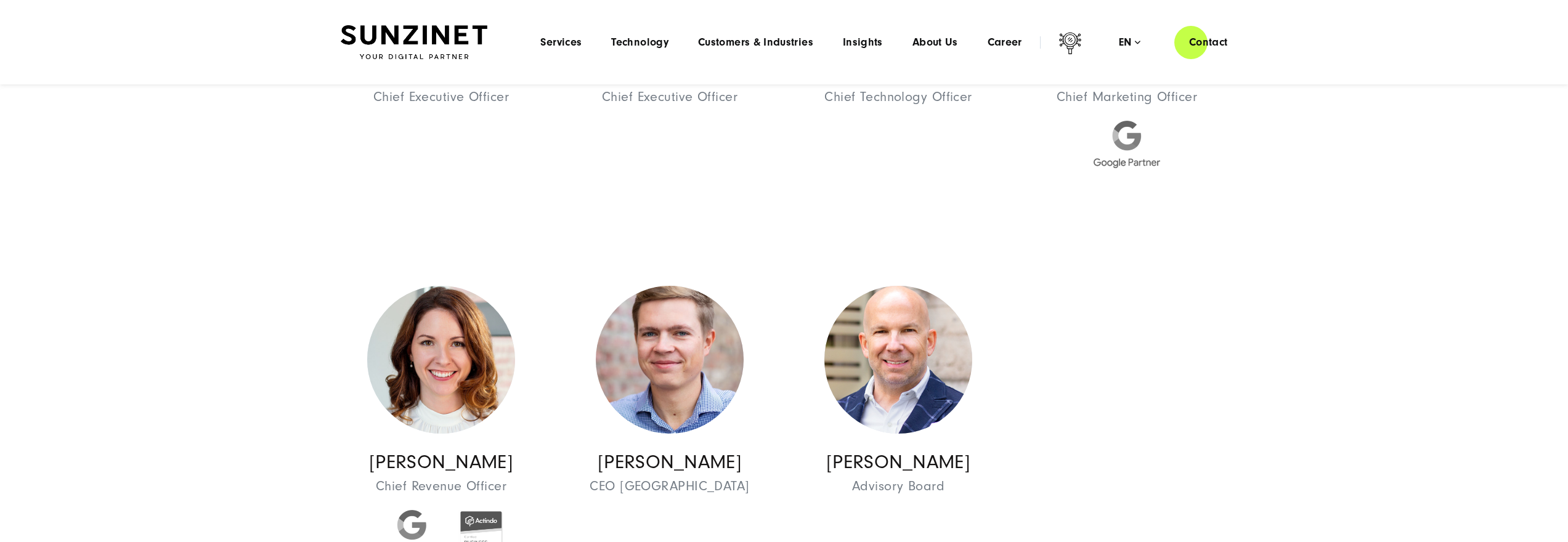
scroll to position [36, 0]
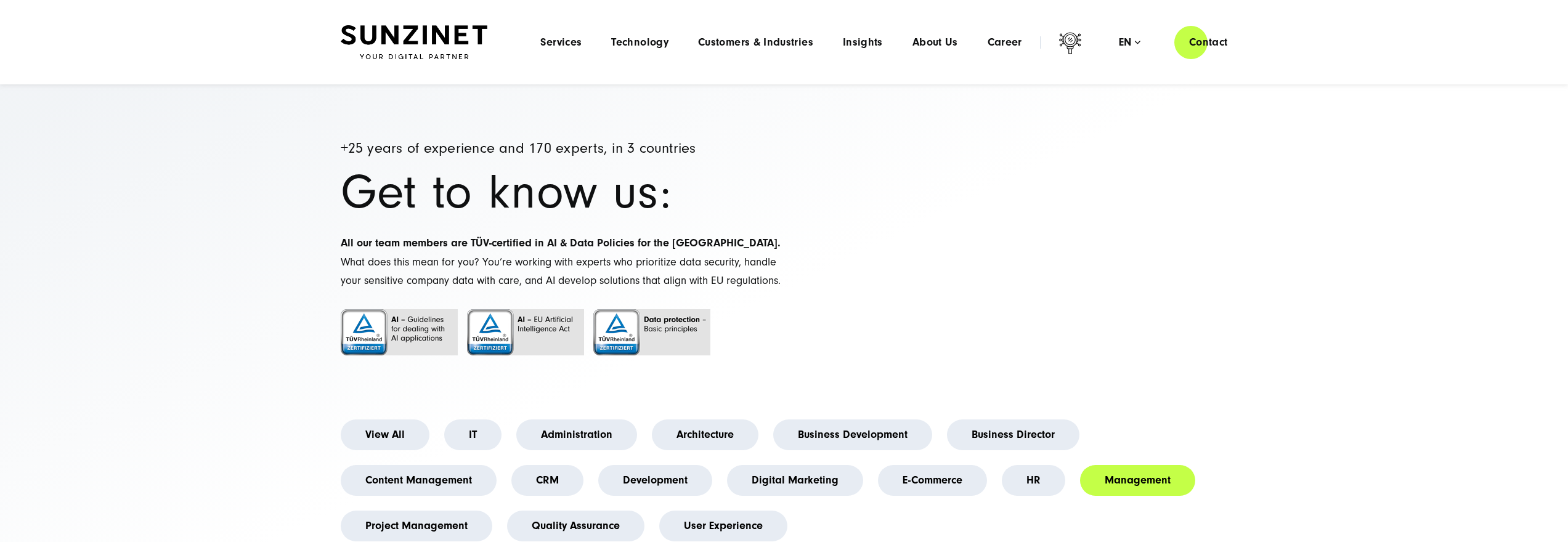
click at [399, 458] on li "View All" at bounding box center [385, 435] width 103 height 46
click at [477, 450] on link "IT" at bounding box center [472, 434] width 57 height 31
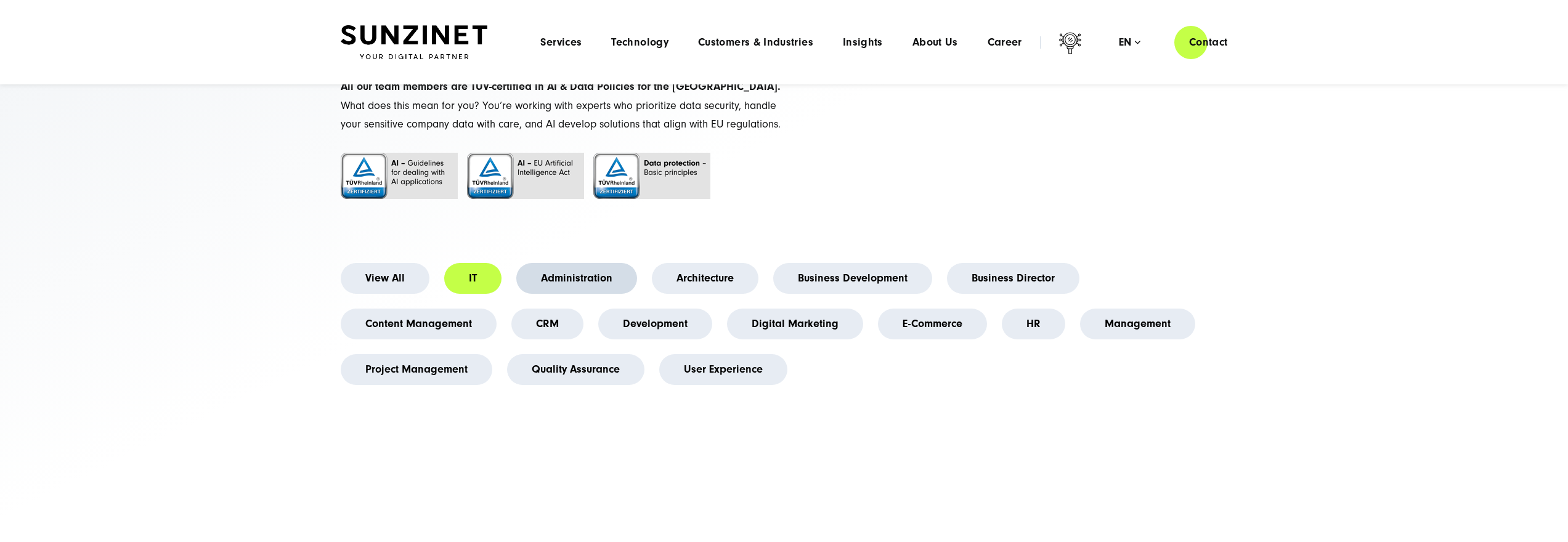
click at [589, 288] on link "Administration" at bounding box center [576, 278] width 121 height 31
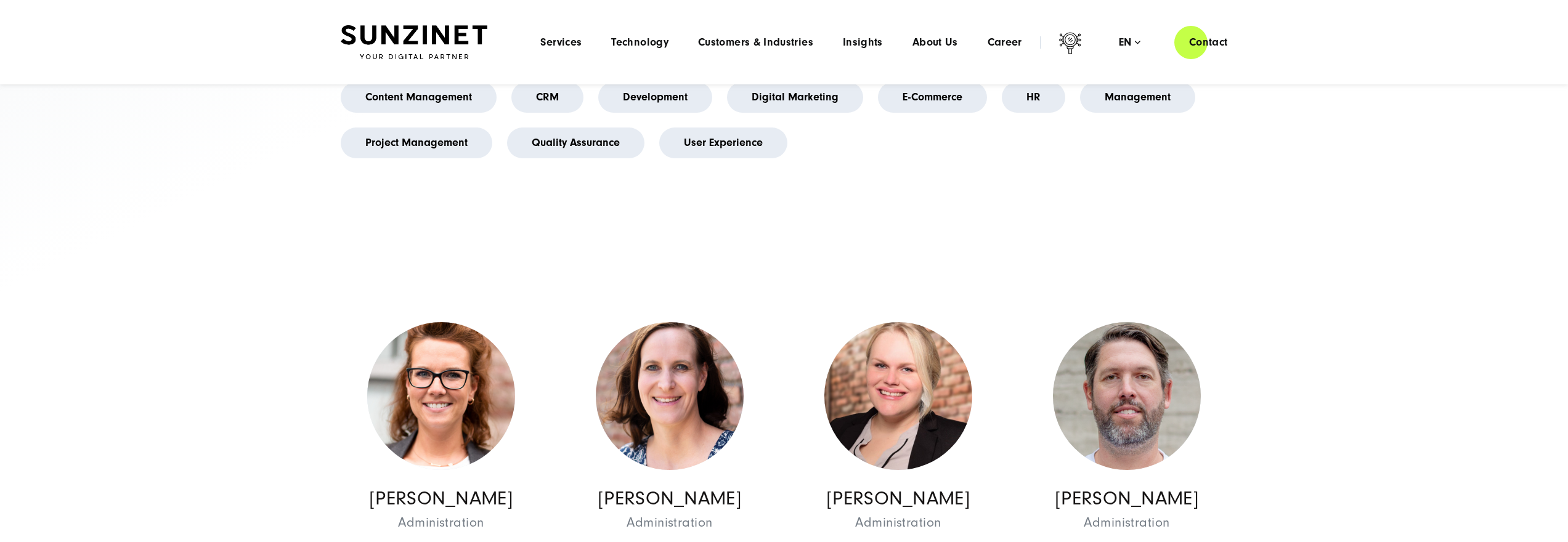
scroll to position [163, 0]
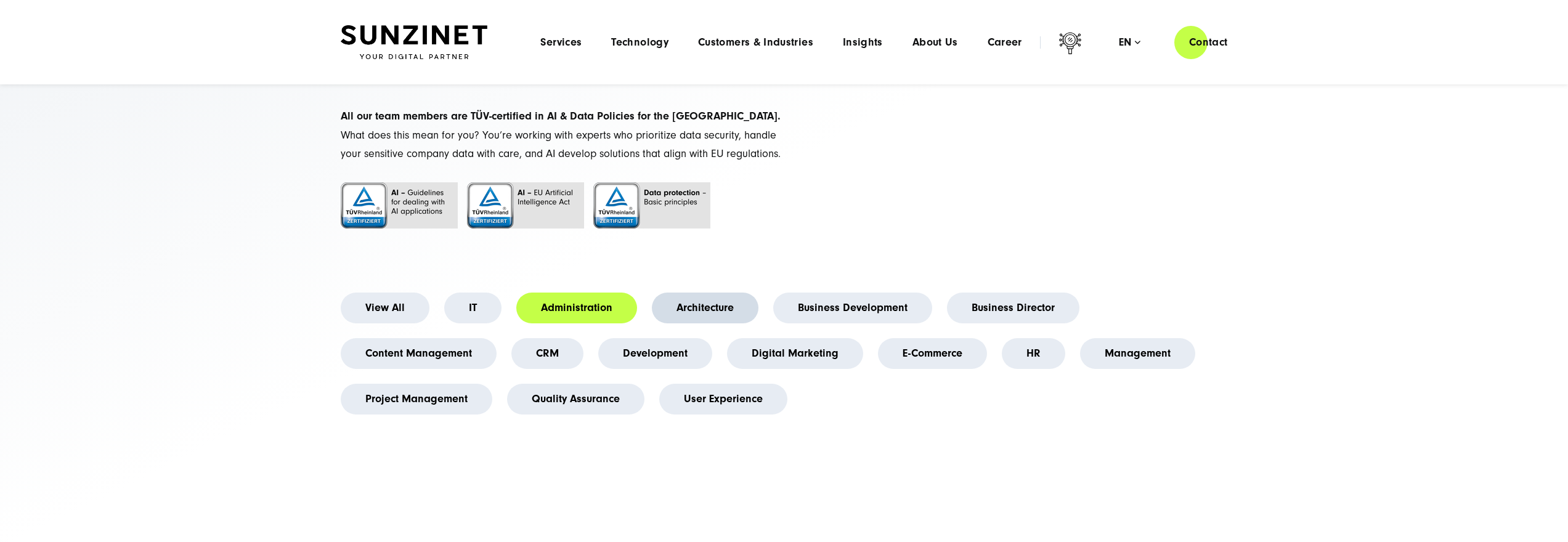
click at [732, 324] on link "Architecture" at bounding box center [705, 308] width 107 height 31
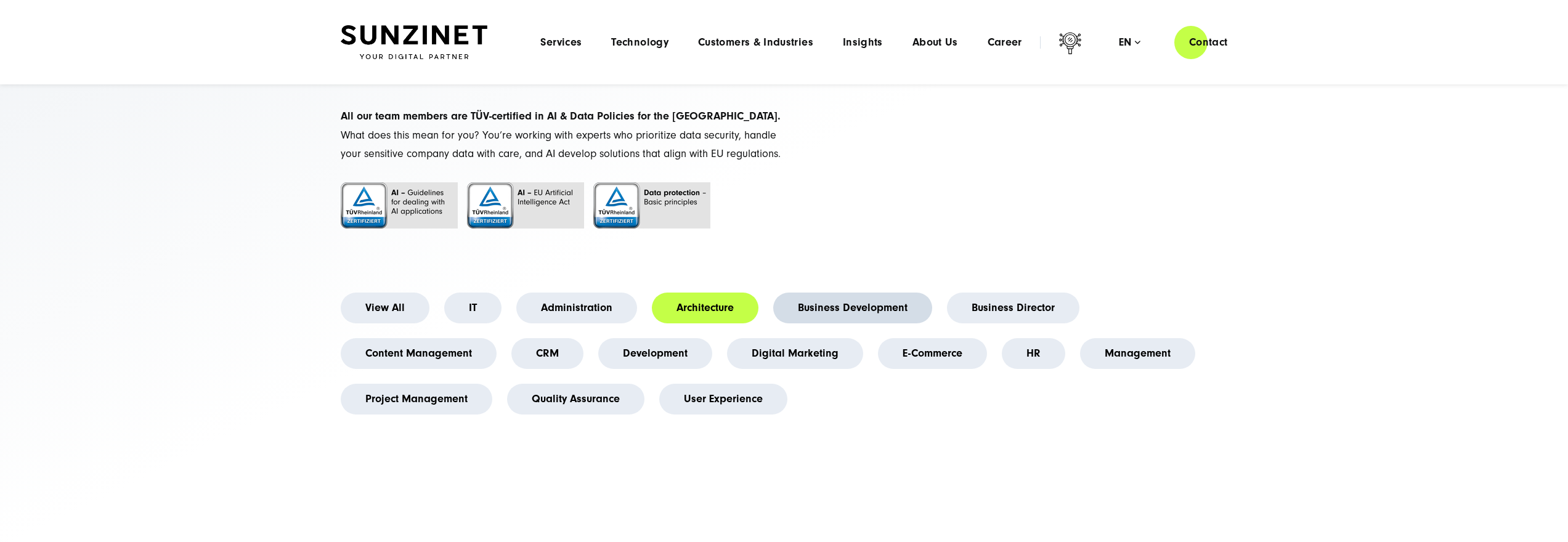
click at [834, 322] on link "Business Development" at bounding box center [852, 308] width 159 height 31
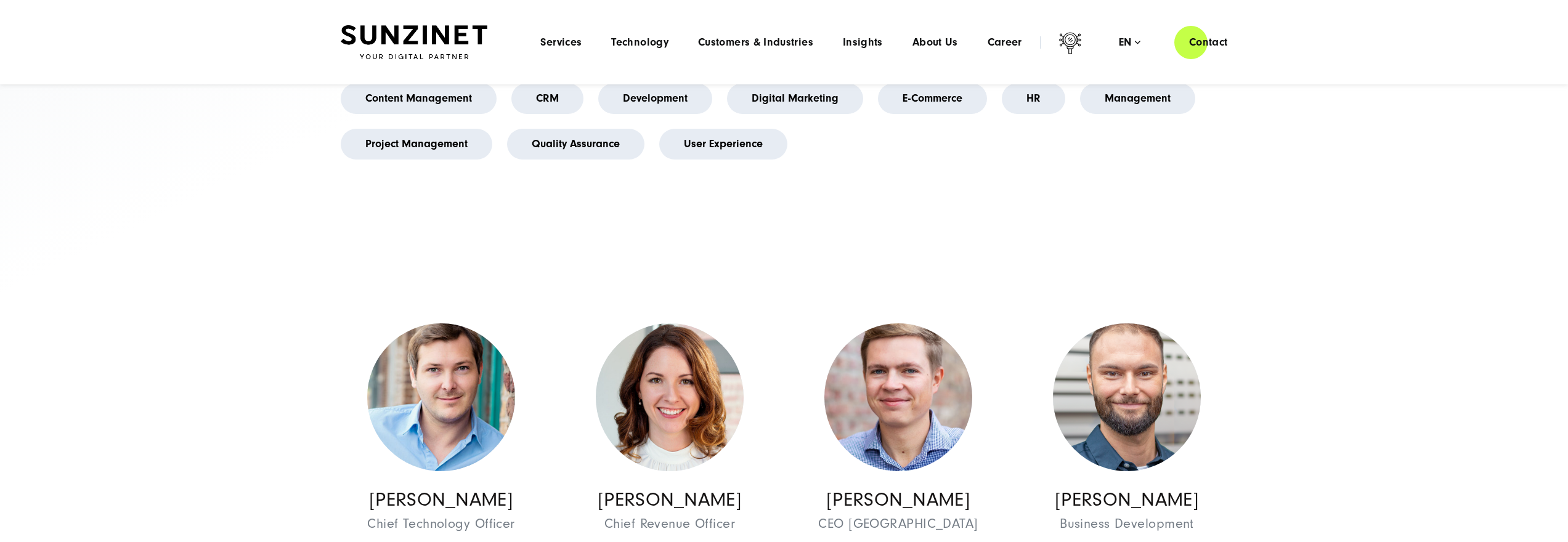
scroll to position [0, 0]
